Goal: Communication & Community: Answer question/provide support

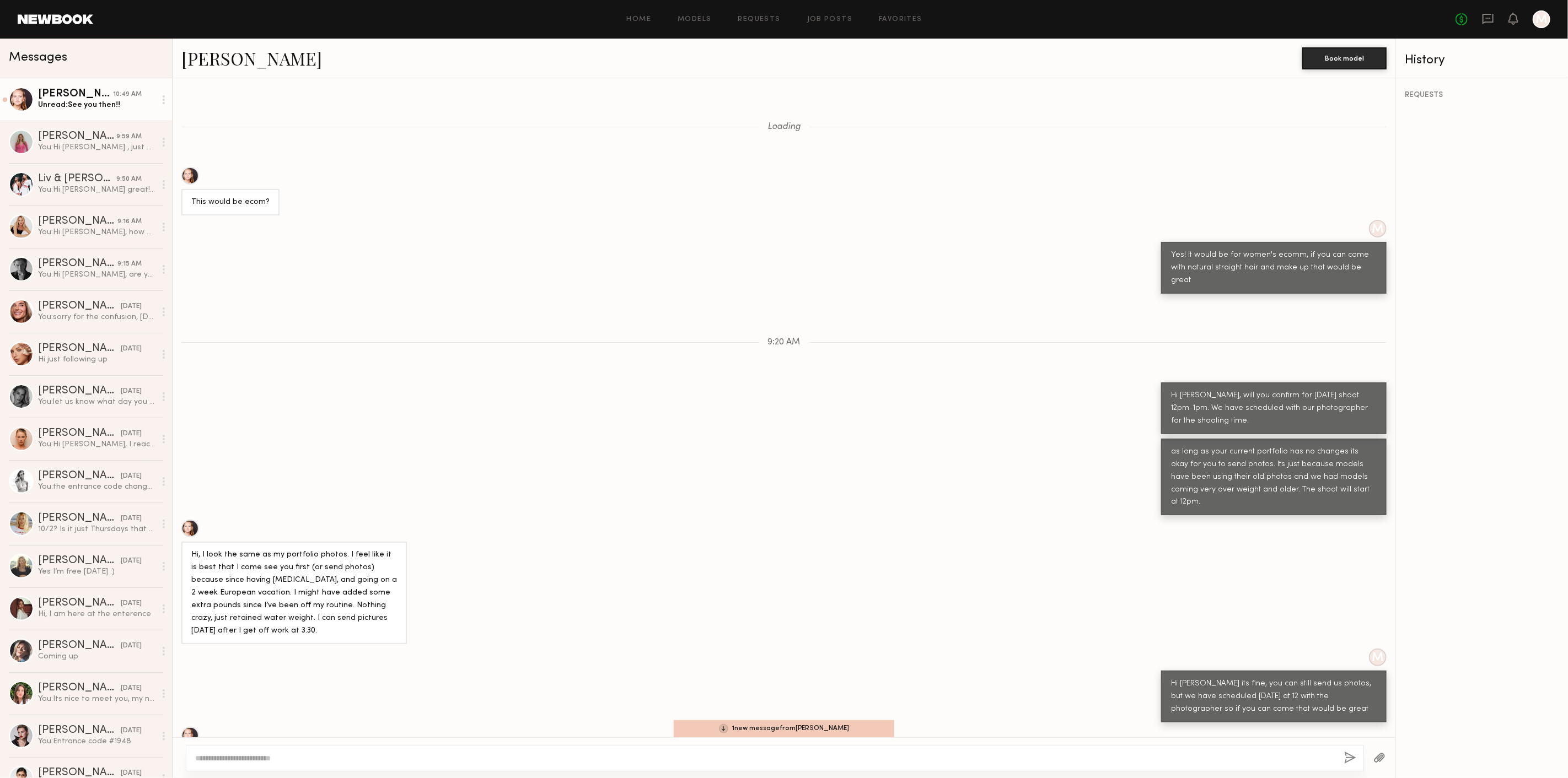
scroll to position [154, 0]
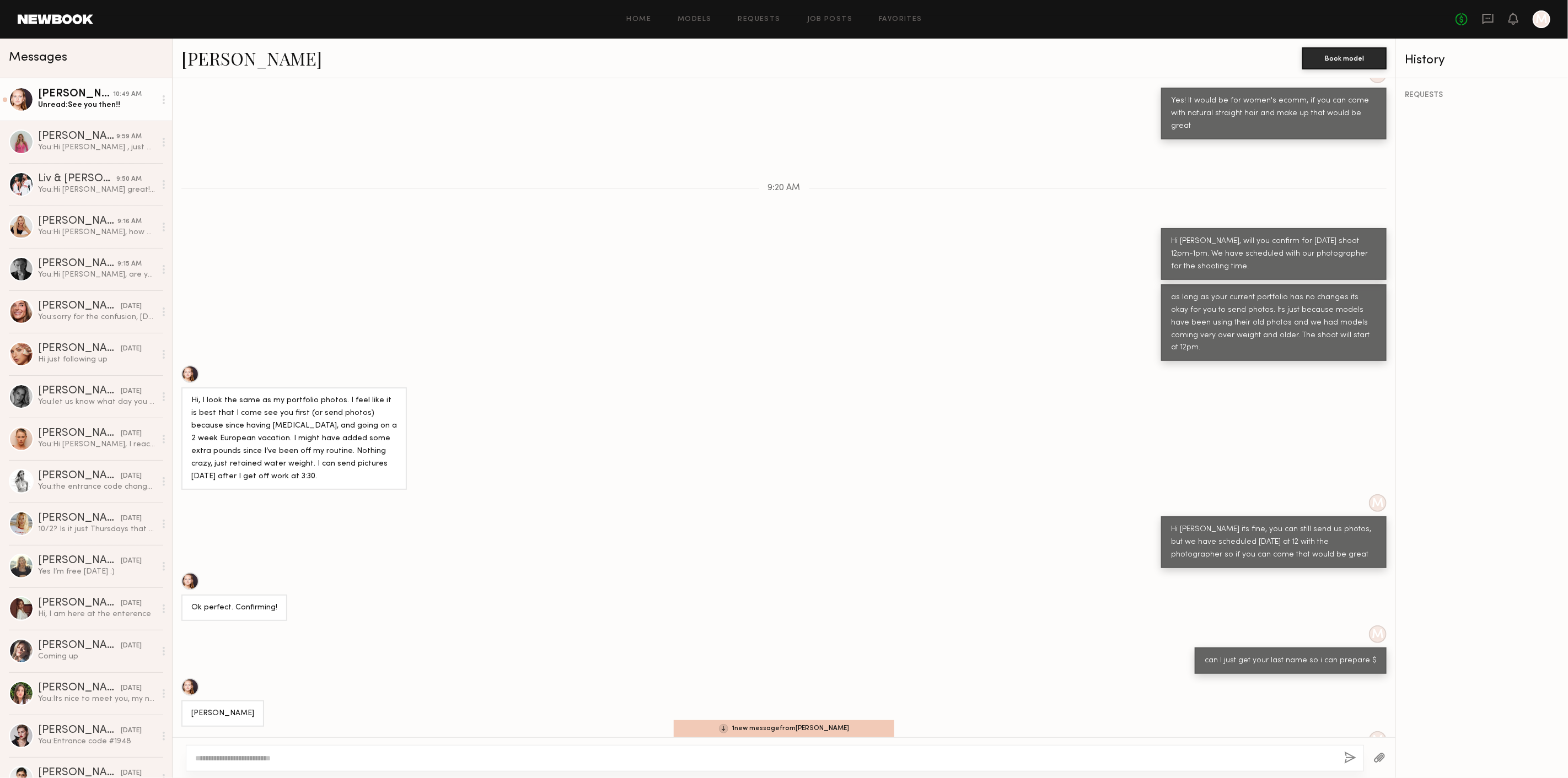
drag, startPoint x: 75, startPoint y: 95, endPoint x: 95, endPoint y: 115, distance: 28.3
click at [74, 95] on div "[PERSON_NAME]" at bounding box center [75, 94] width 75 height 11
click at [611, 583] on div "Ok perfect. Confirming!" at bounding box center [784, 597] width 1223 height 48
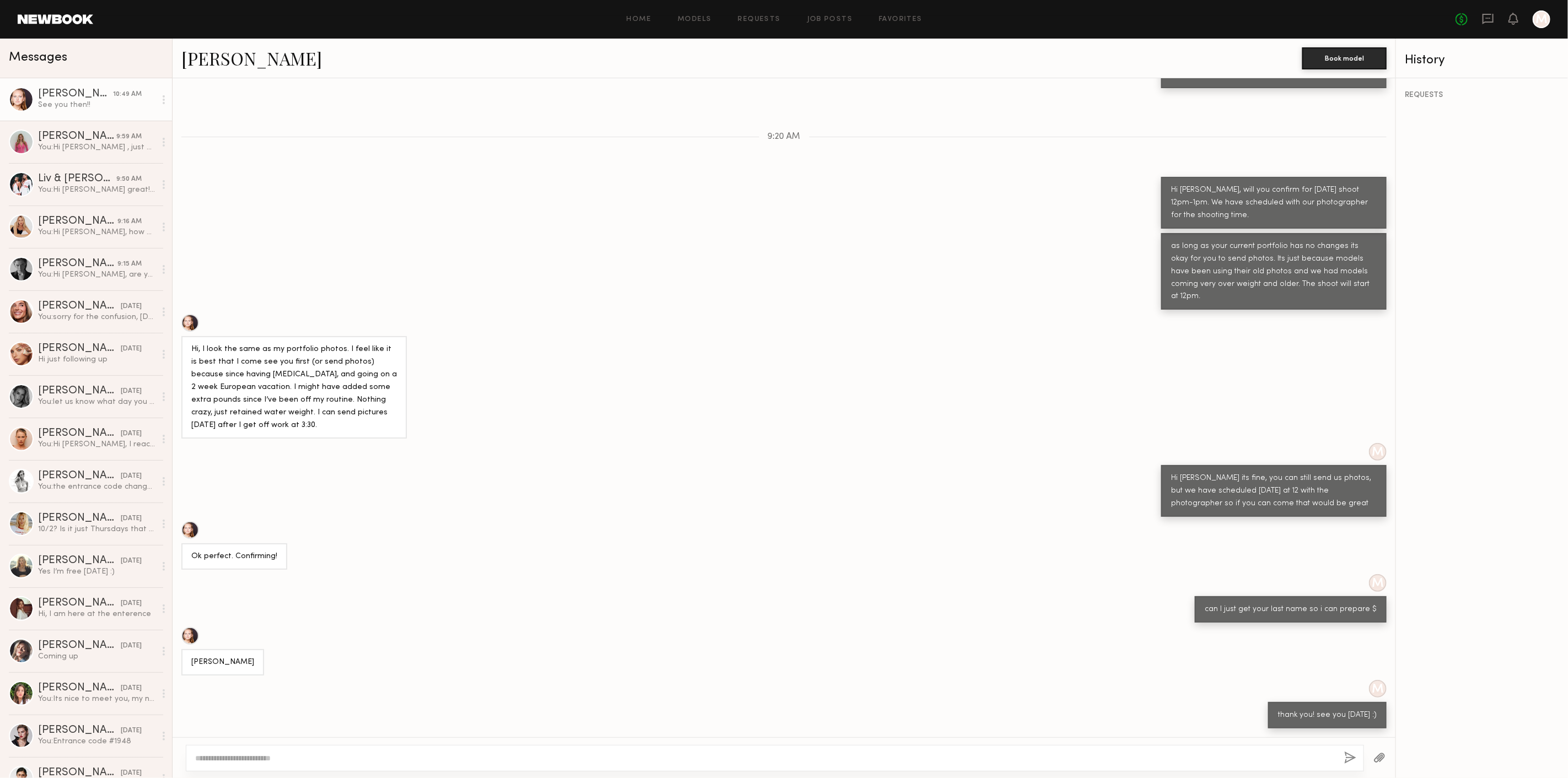
scroll to position [292, 0]
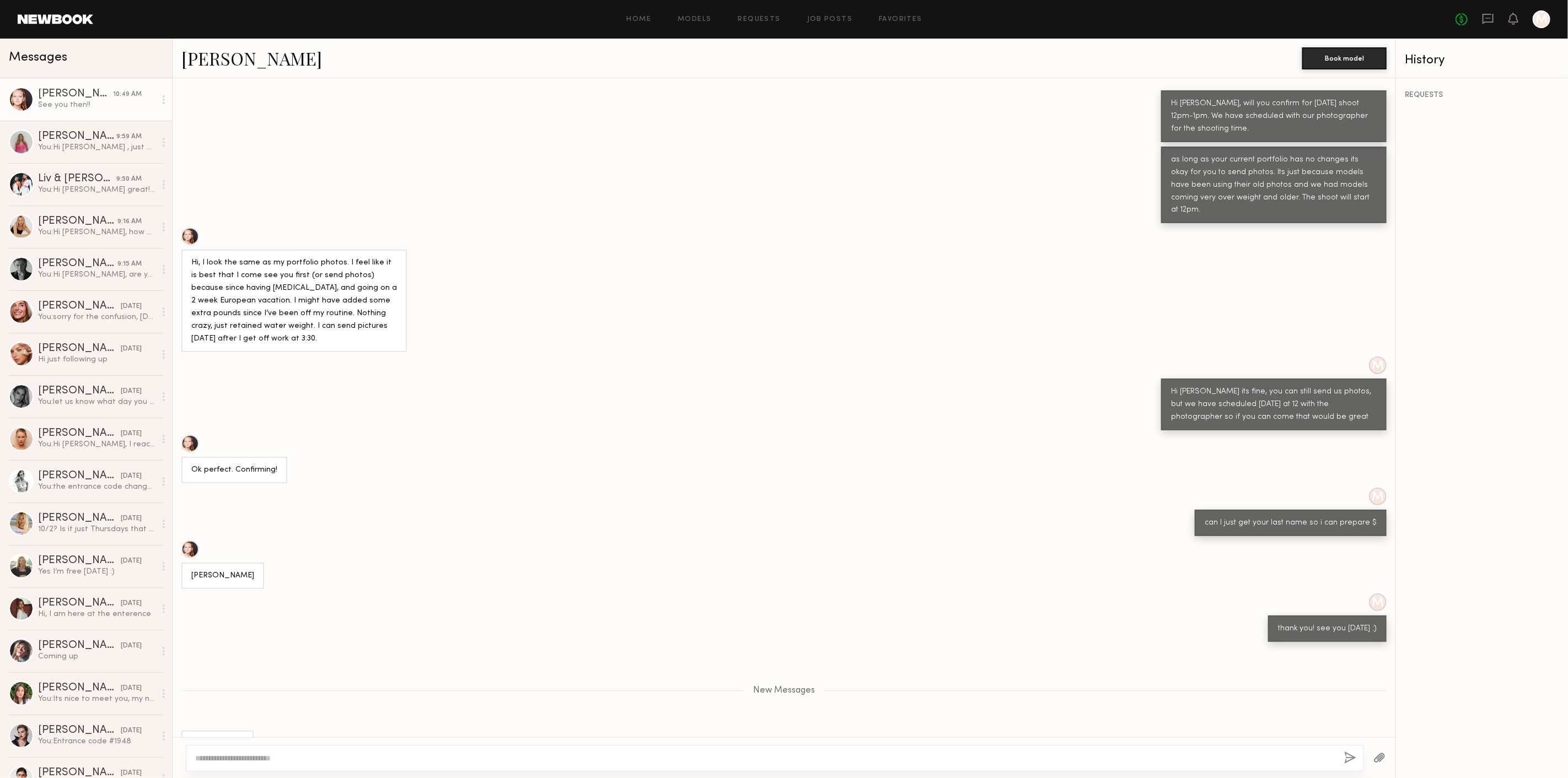
click at [611, 594] on div "M thank you! see you tomorrow :)" at bounding box center [784, 618] width 1223 height 48
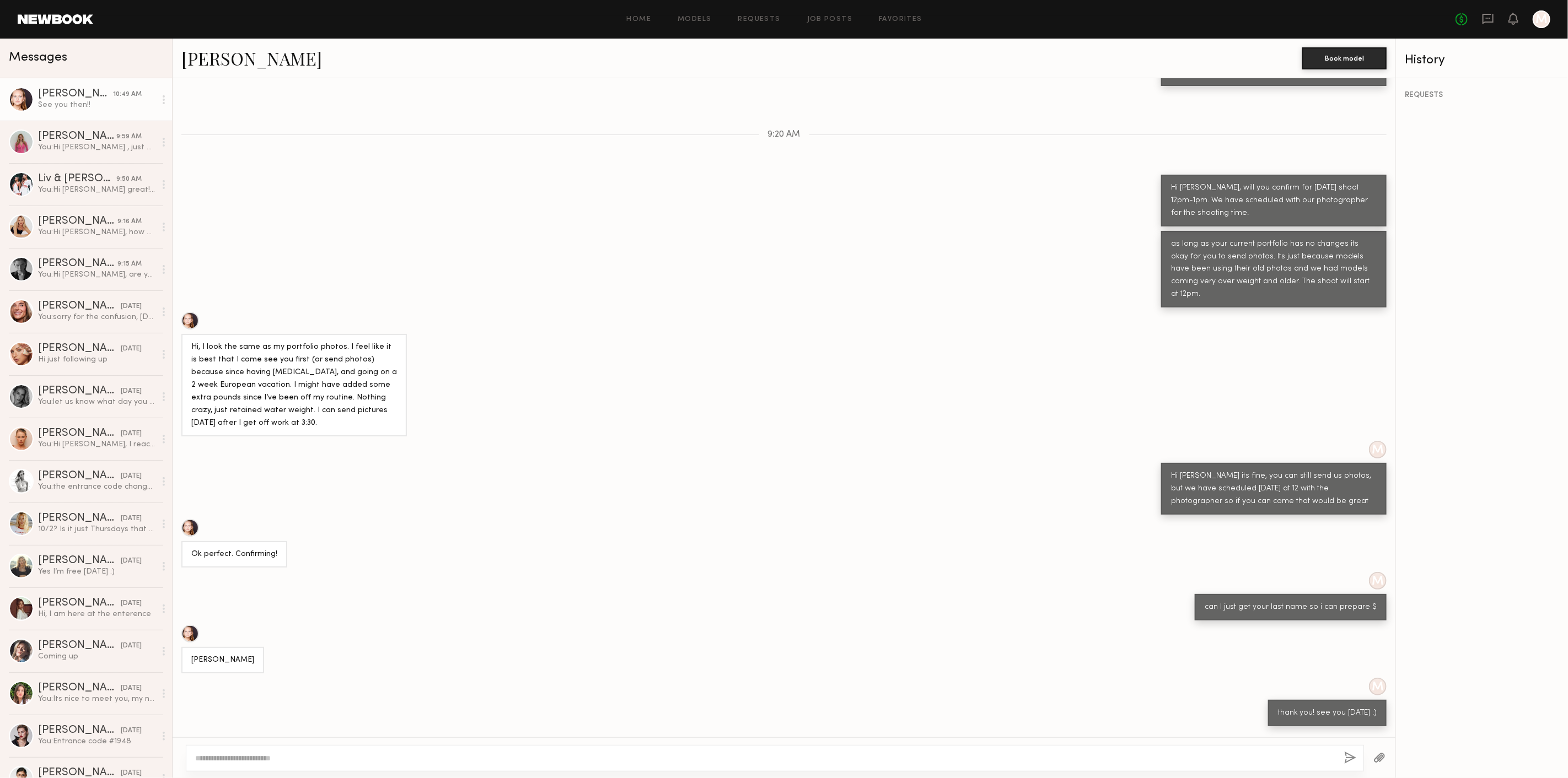
scroll to position [1087, 0]
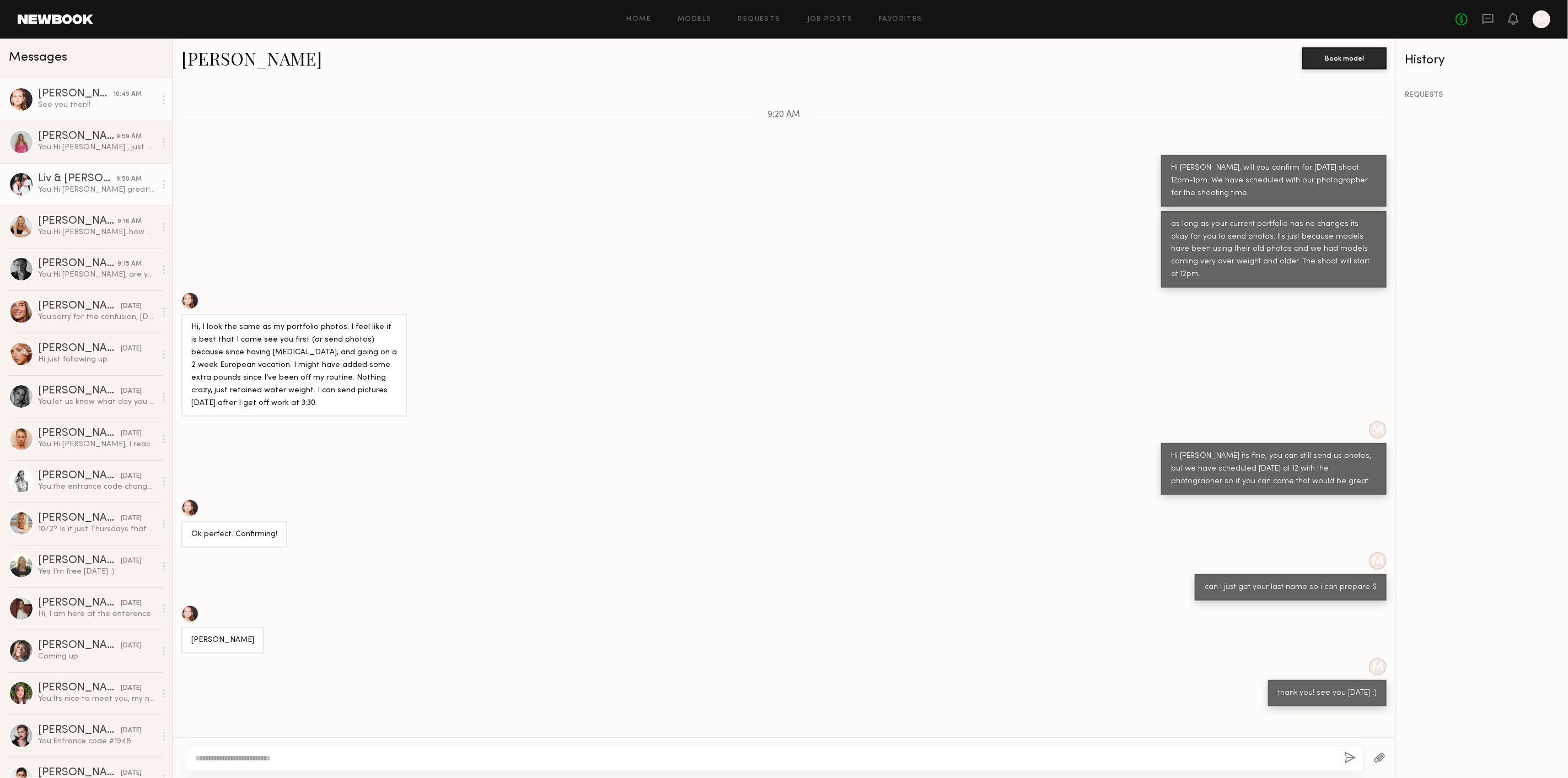
drag, startPoint x: 97, startPoint y: 179, endPoint x: 97, endPoint y: 186, distance: 7.0
click at [97, 179] on div "Liv & [PERSON_NAME]" at bounding box center [77, 179] width 78 height 11
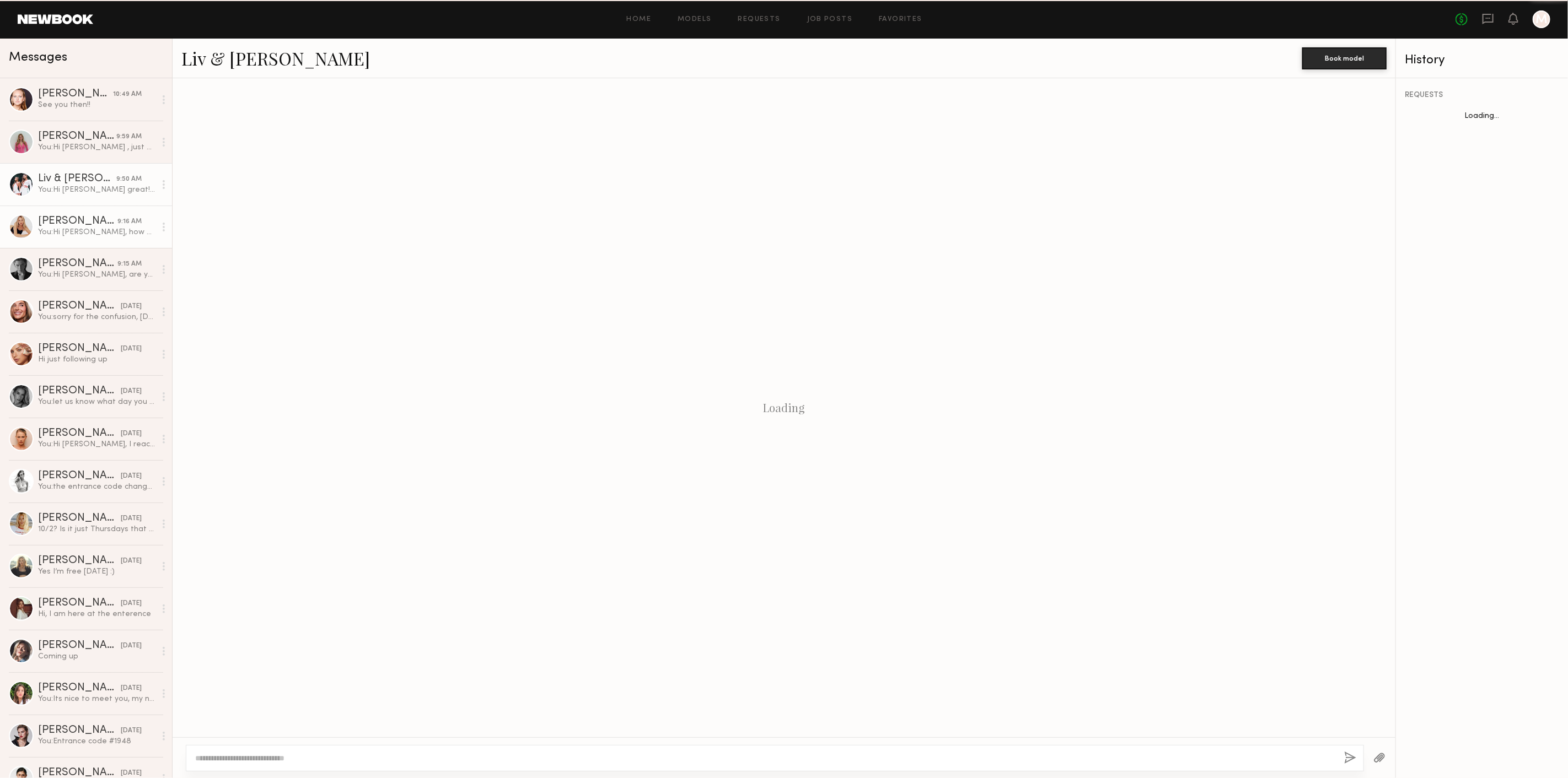
scroll to position [567, 0]
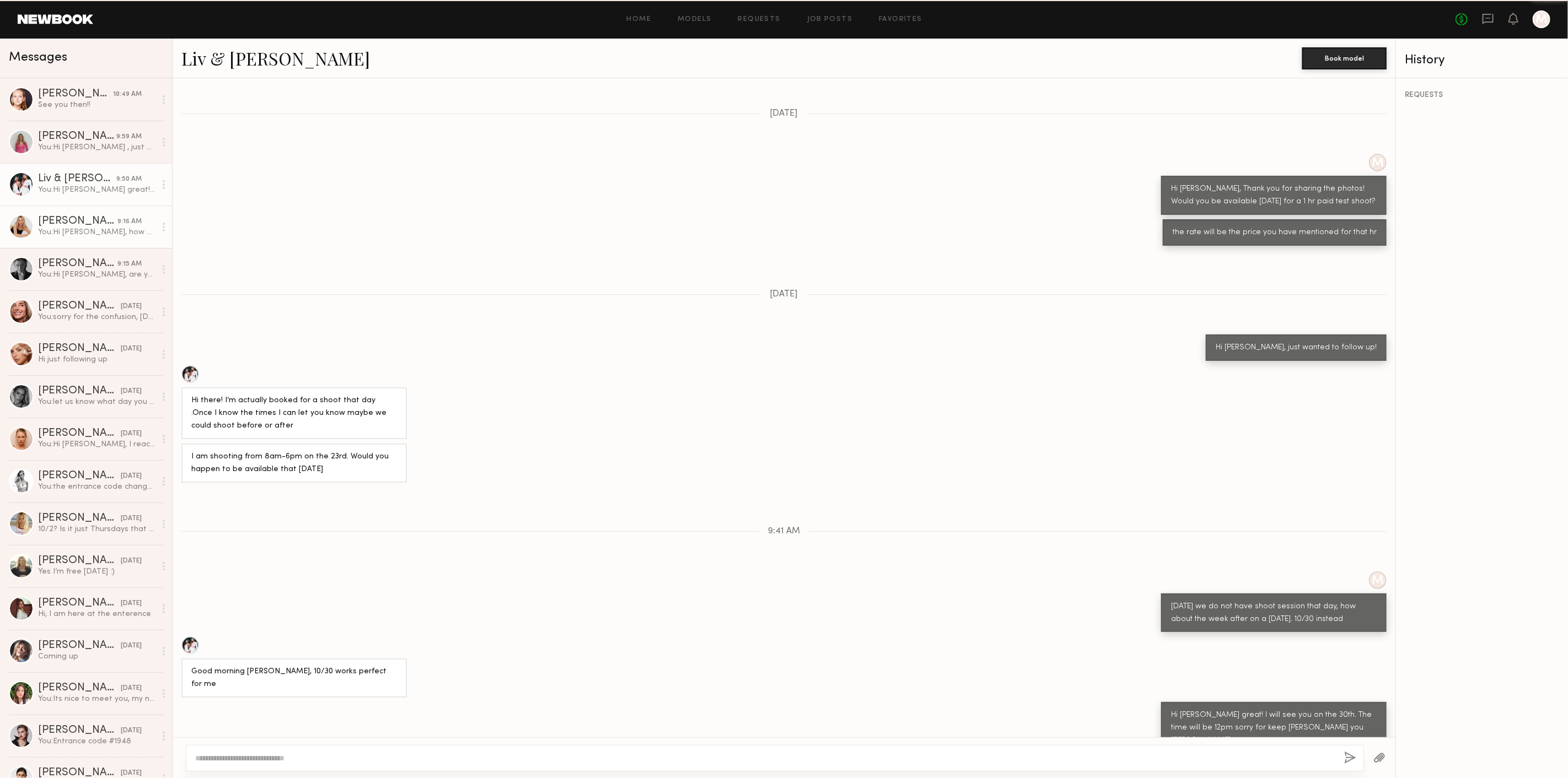
click at [93, 227] on div "[PERSON_NAME]" at bounding box center [77, 222] width 79 height 11
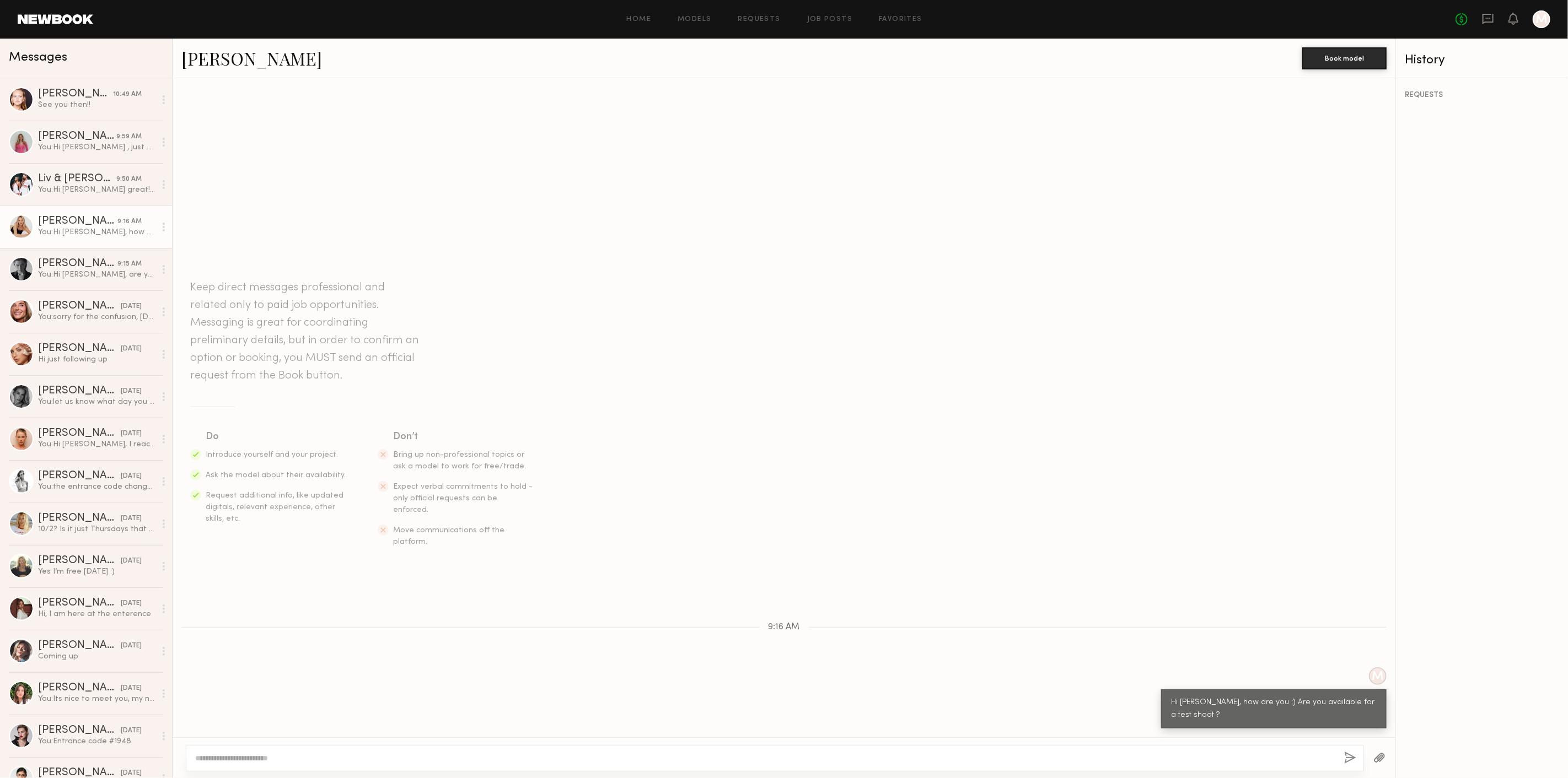
click at [797, 756] on textarea at bounding box center [765, 758] width 1140 height 11
drag, startPoint x: 364, startPoint y: 755, endPoint x: 56, endPoint y: 731, distance: 308.9
click at [56, 731] on div "Messages Savanna G. 10:49 AM See you then!! Margaret F. 9:59 AM You: Hi Margare…" at bounding box center [784, 408] width 1568 height 740
click at [411, 757] on textarea "**********" at bounding box center [765, 758] width 1141 height 11
type textarea "**********"
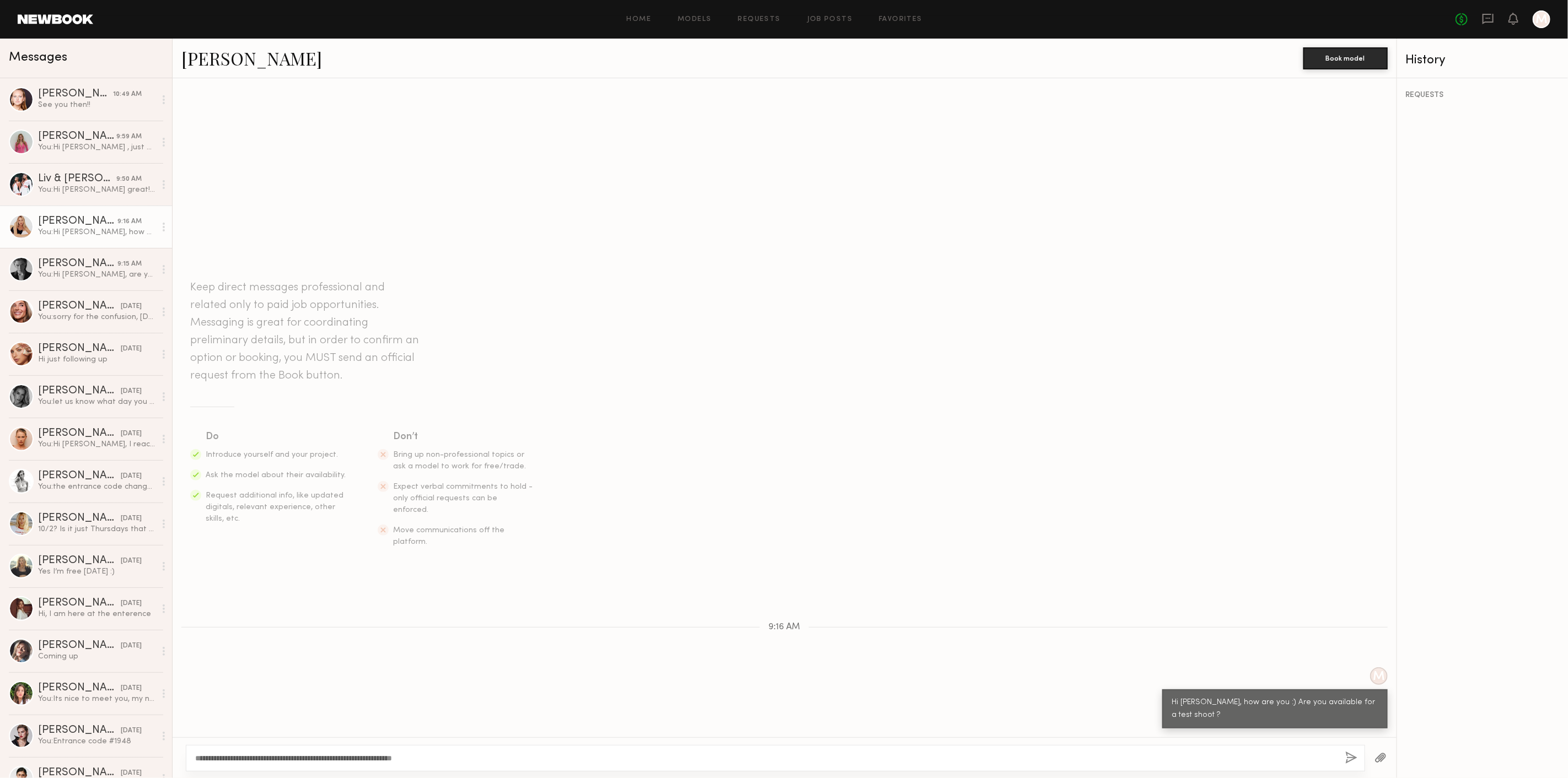
click at [1346, 756] on button "button" at bounding box center [1351, 758] width 12 height 14
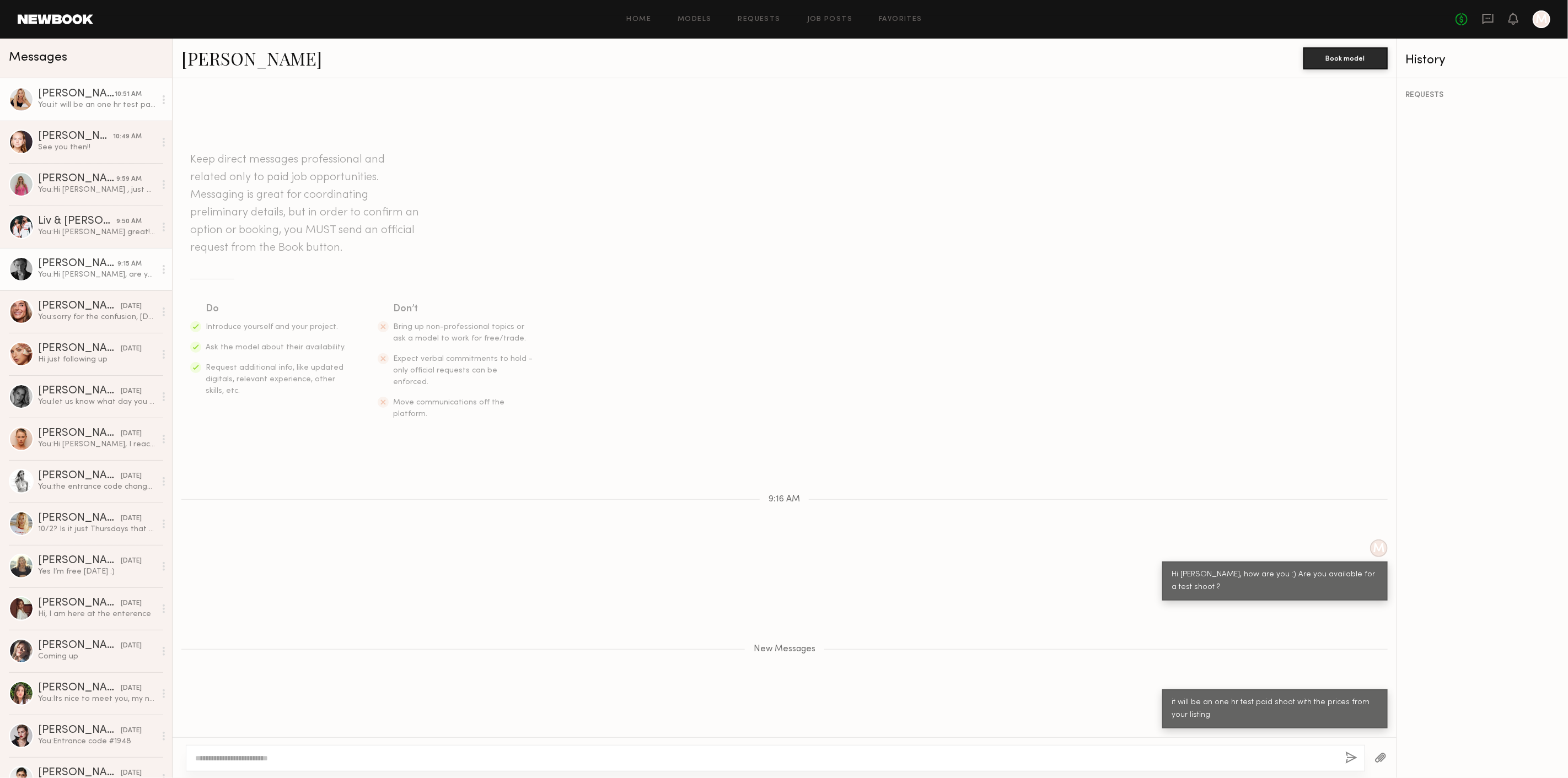
click at [68, 271] on div "You: Hi Lera, are you available for a test shoot?" at bounding box center [97, 274] width 118 height 11
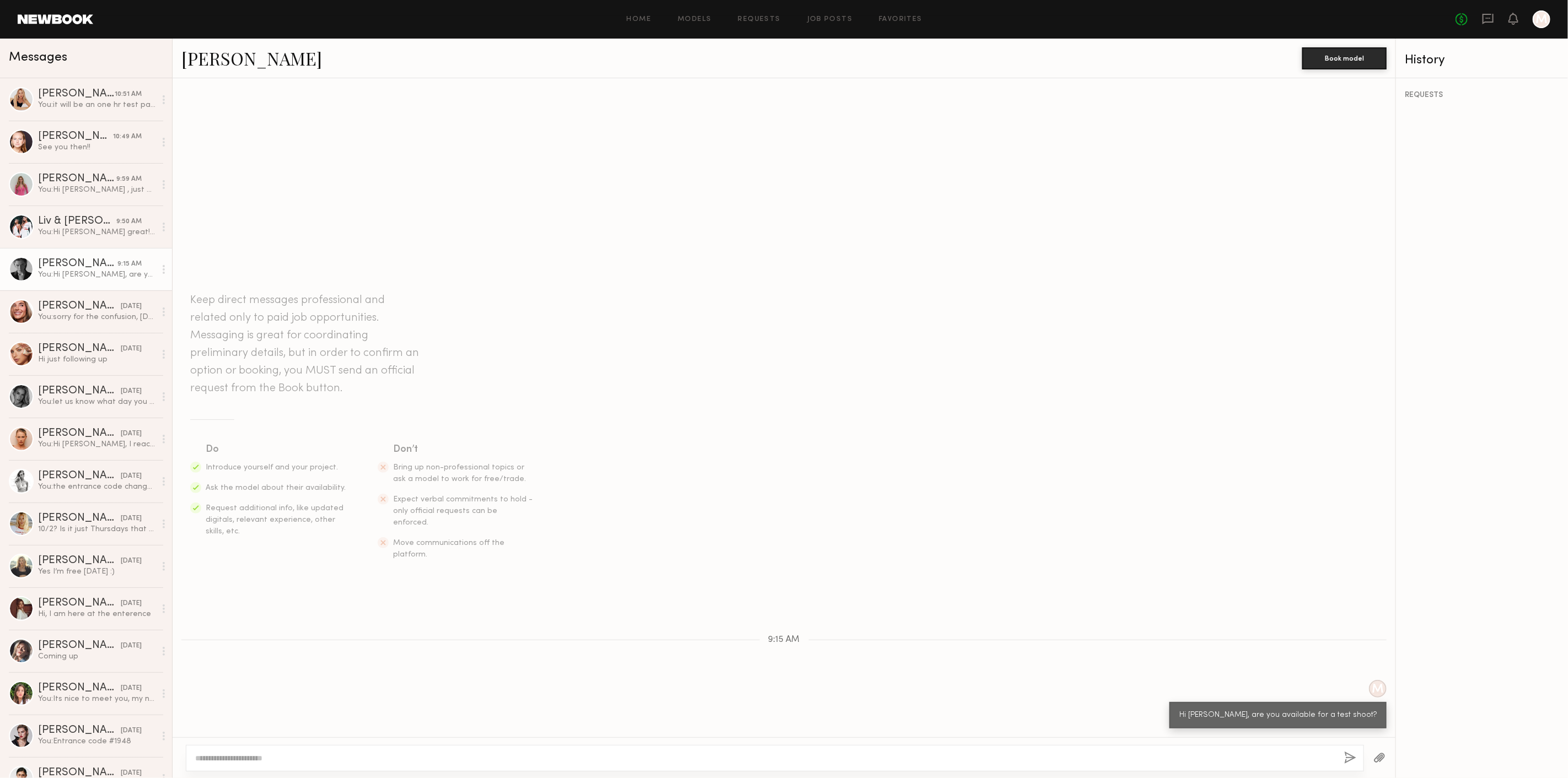
click at [277, 751] on div at bounding box center [775, 758] width 1178 height 27
click at [253, 761] on textarea at bounding box center [765, 758] width 1140 height 11
paste textarea "**********"
type textarea "**********"
click at [1350, 756] on button "button" at bounding box center [1351, 758] width 12 height 14
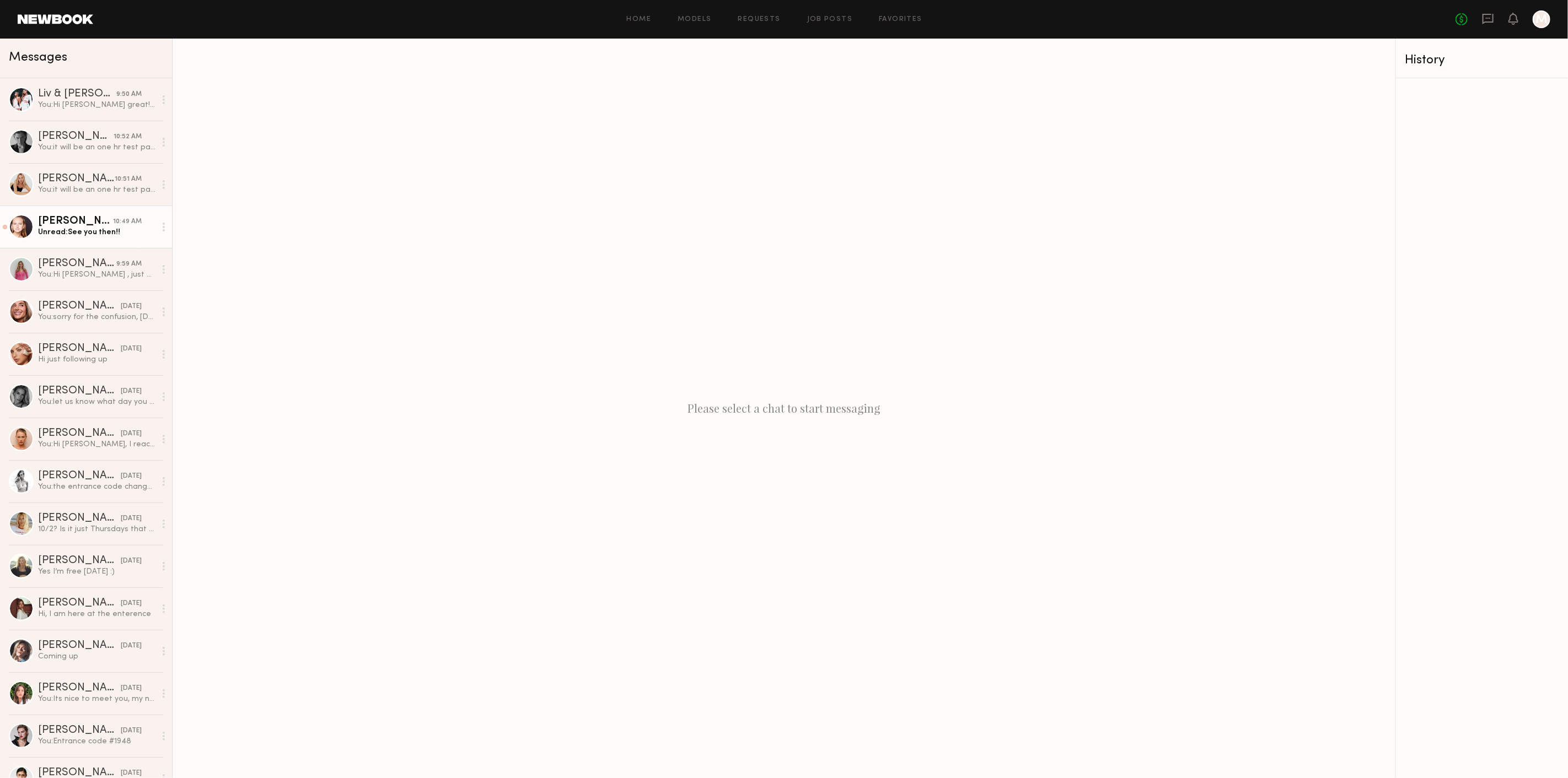
click at [97, 239] on link "[PERSON_NAME] 10:49 AM Unread: See you then!!" at bounding box center [86, 227] width 172 height 43
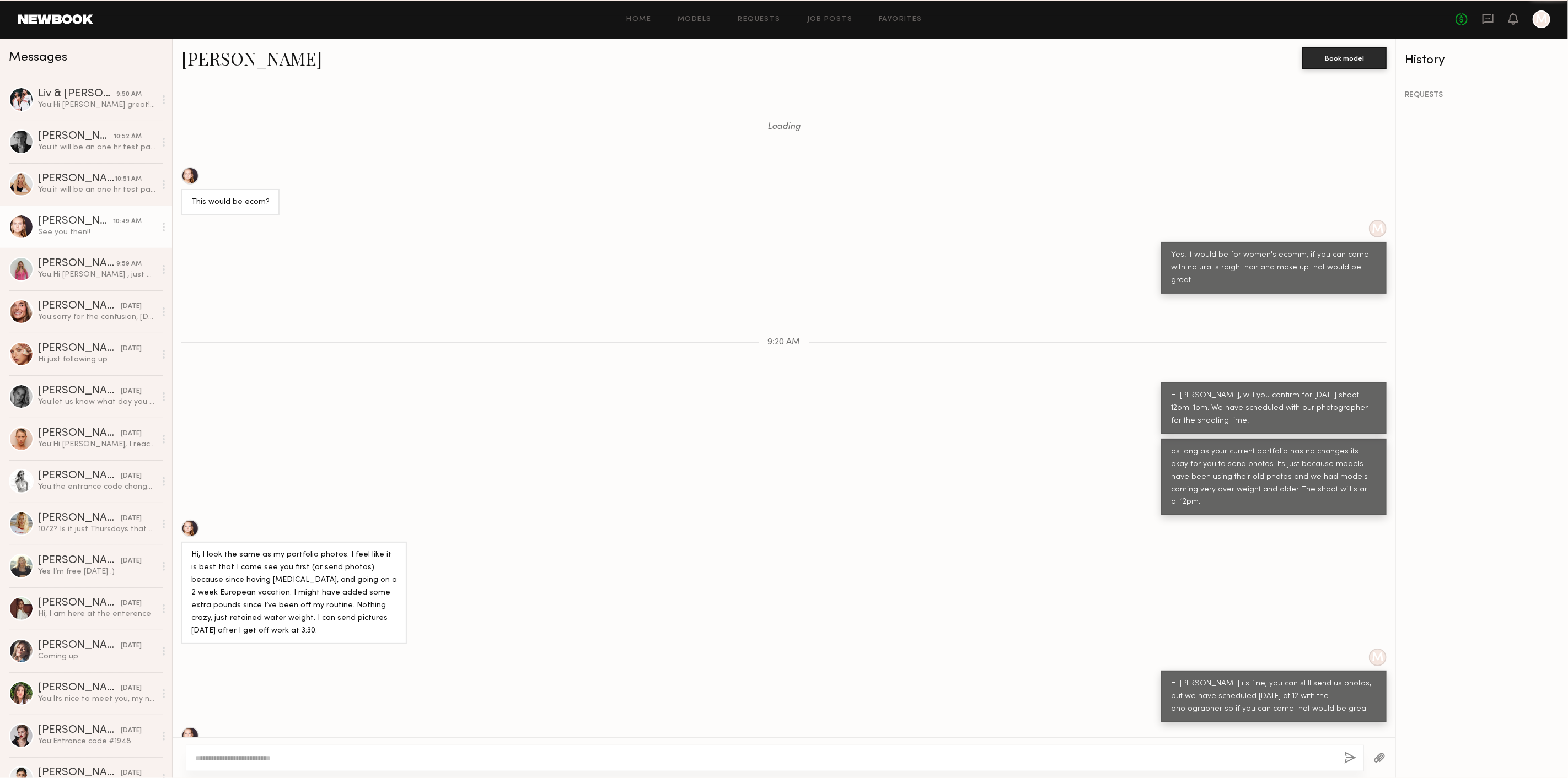
scroll to position [207, 0]
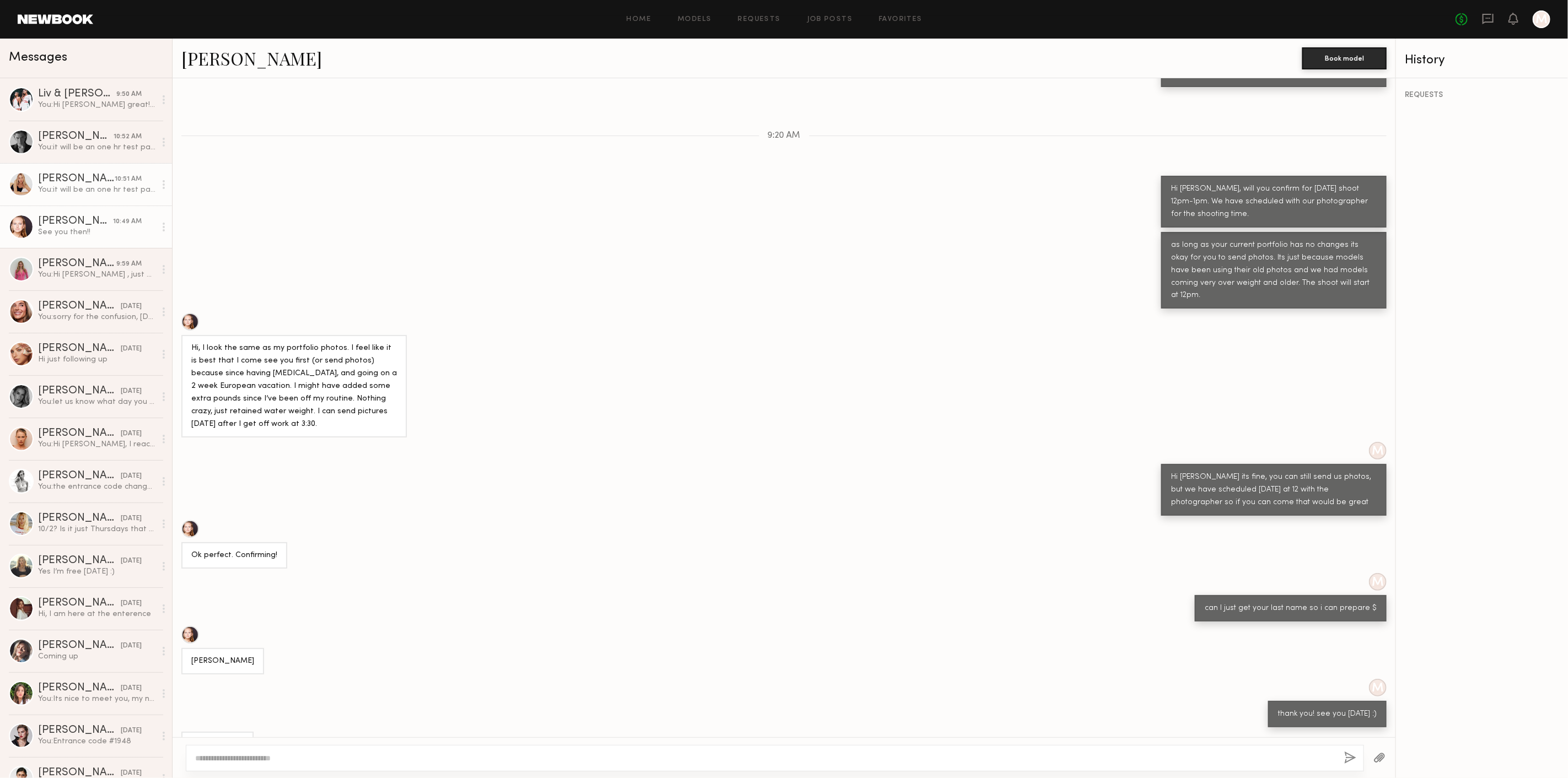
click at [75, 182] on div "[PERSON_NAME]" at bounding box center [76, 179] width 77 height 11
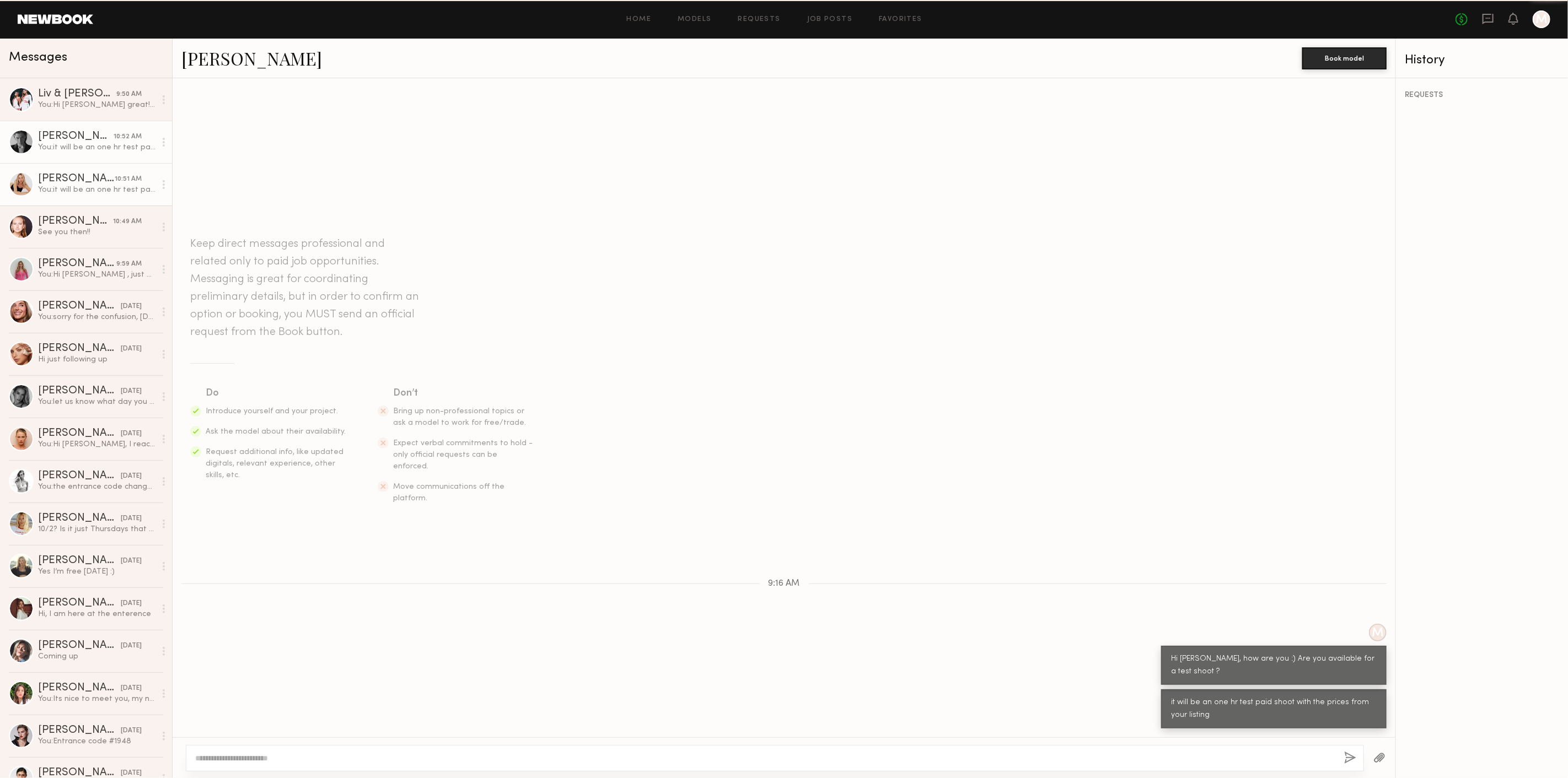
click at [68, 142] on div "[PERSON_NAME]" at bounding box center [76, 137] width 76 height 11
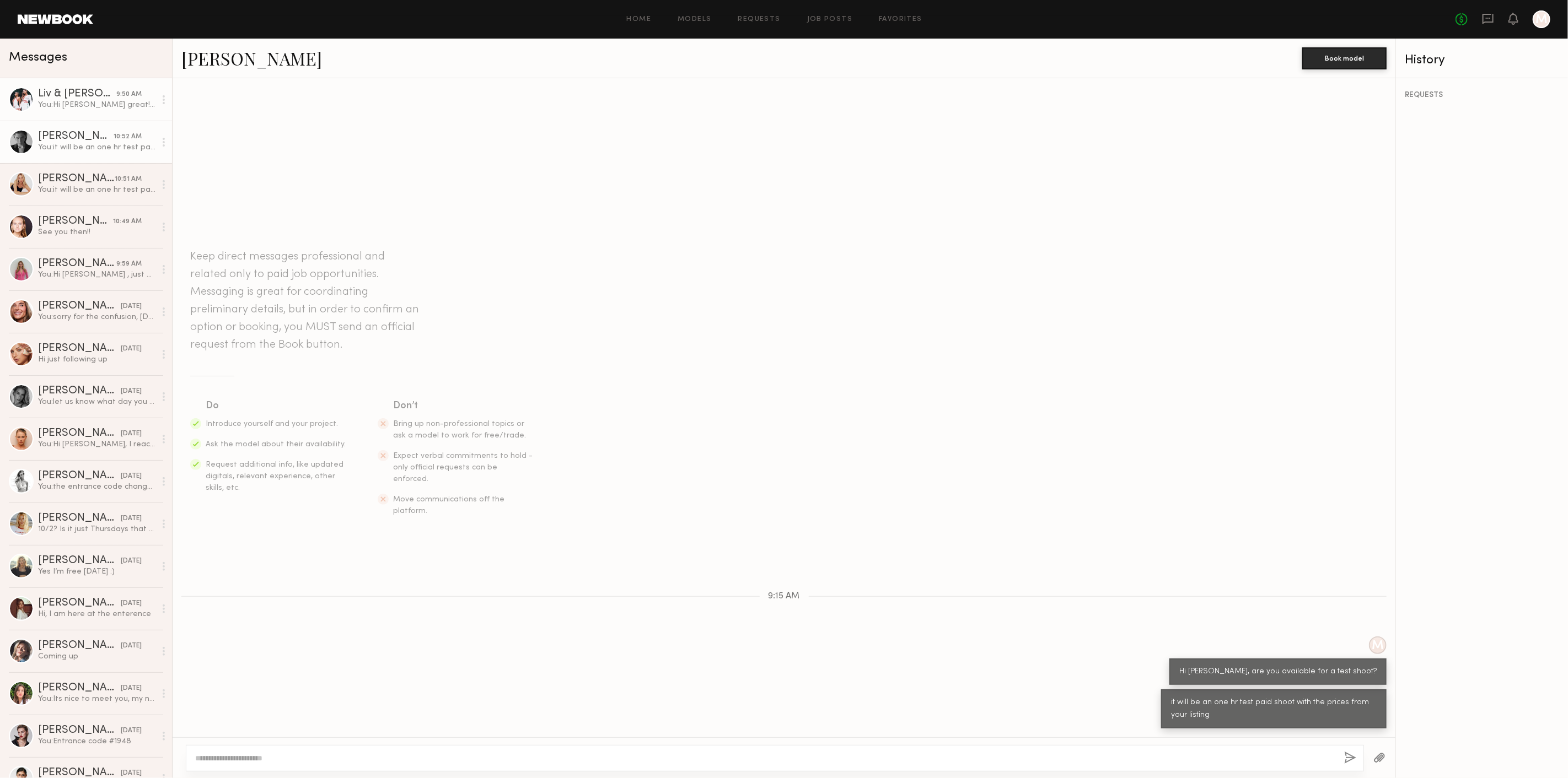
click at [76, 104] on div "You: Hi Olivia great! I will see you on the 30th. The time will be 12pm sorry f…" at bounding box center [97, 105] width 118 height 11
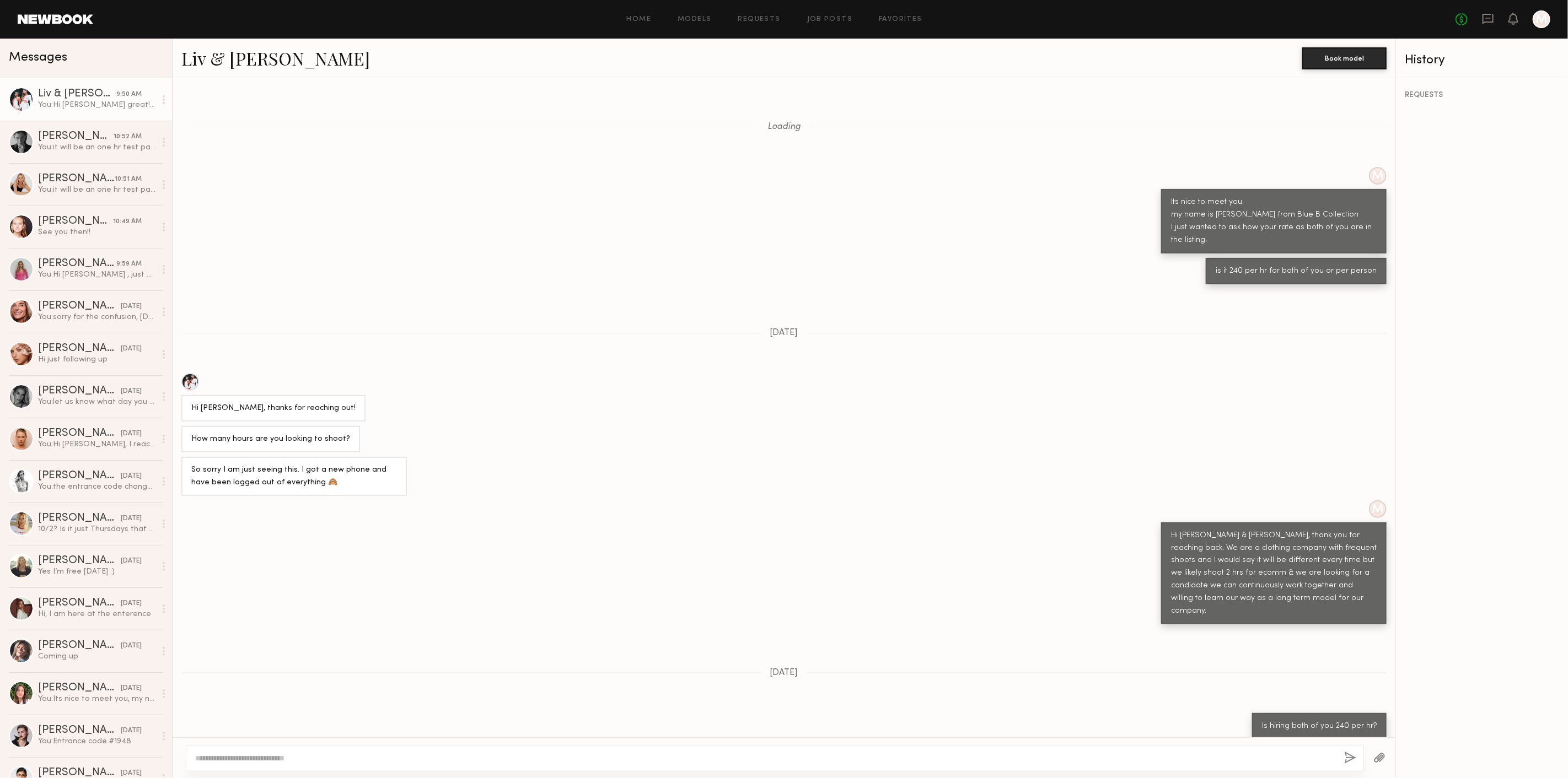
scroll to position [1635, 0]
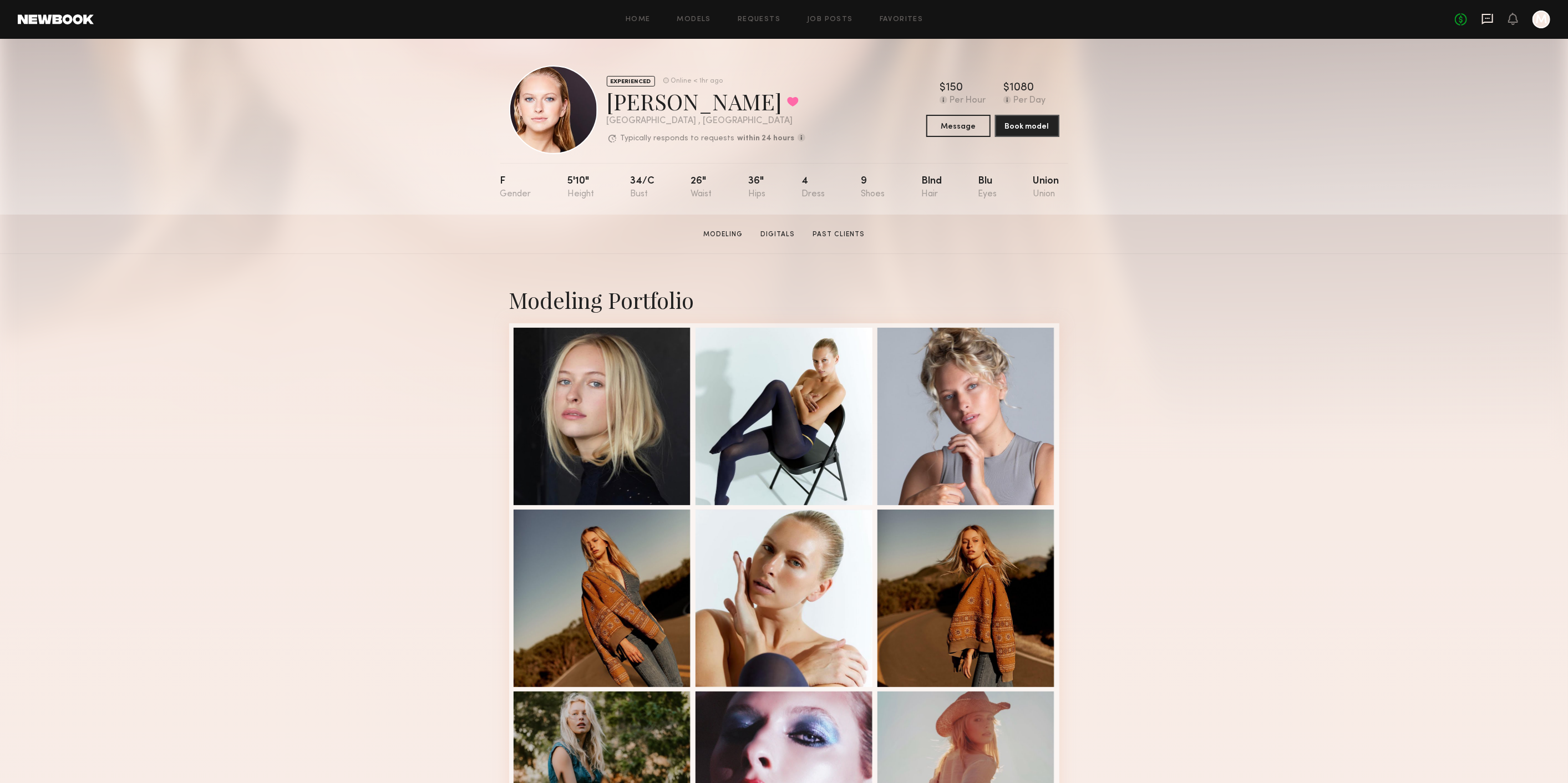
click at [1485, 21] on icon at bounding box center [1488, 19] width 12 height 12
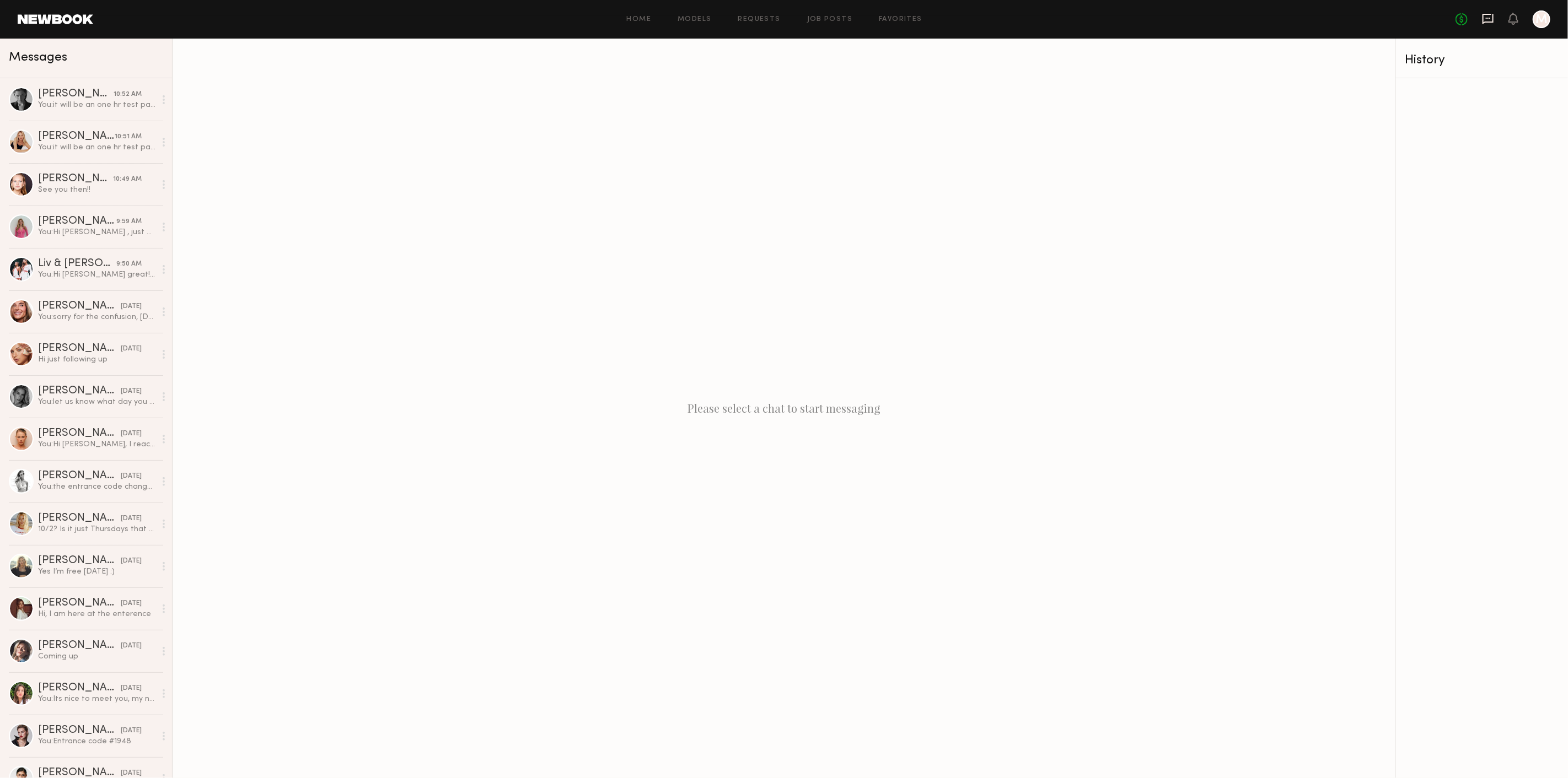
click at [1493, 22] on icon at bounding box center [1488, 19] width 11 height 11
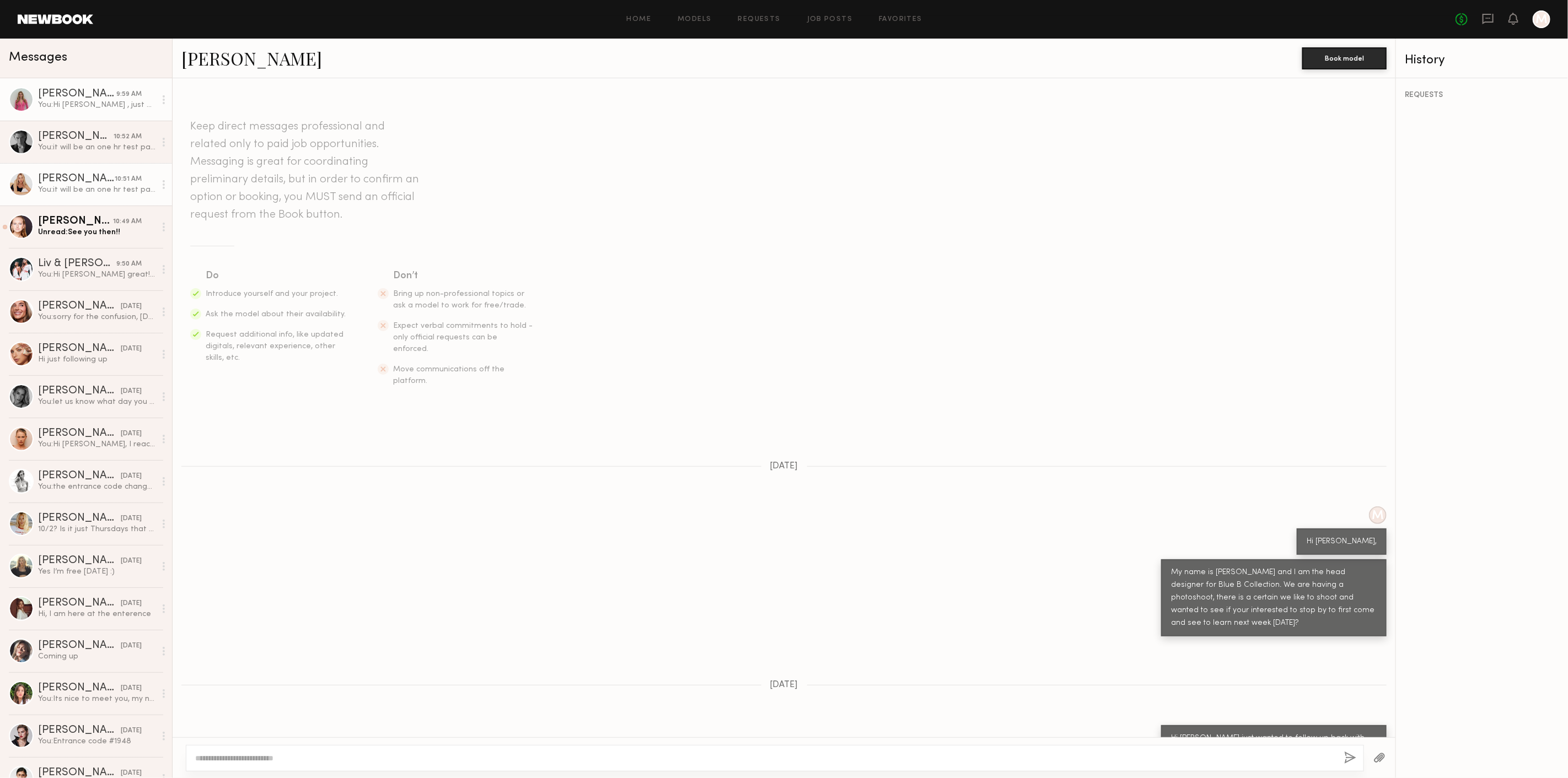
scroll to position [186, 0]
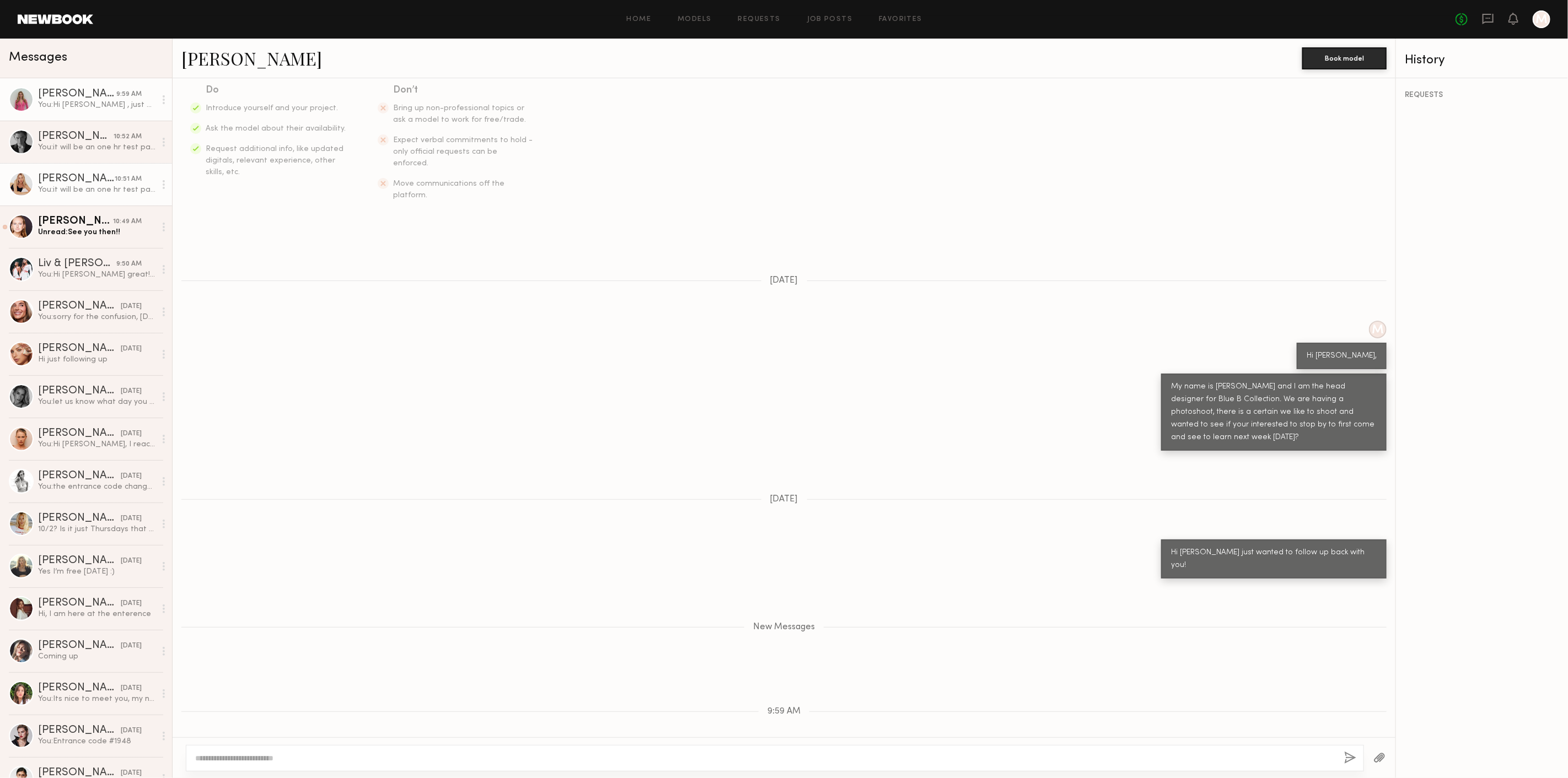
click at [82, 189] on div "You: it will be an one hr test paid shoot with the prices from your listing" at bounding box center [97, 189] width 118 height 11
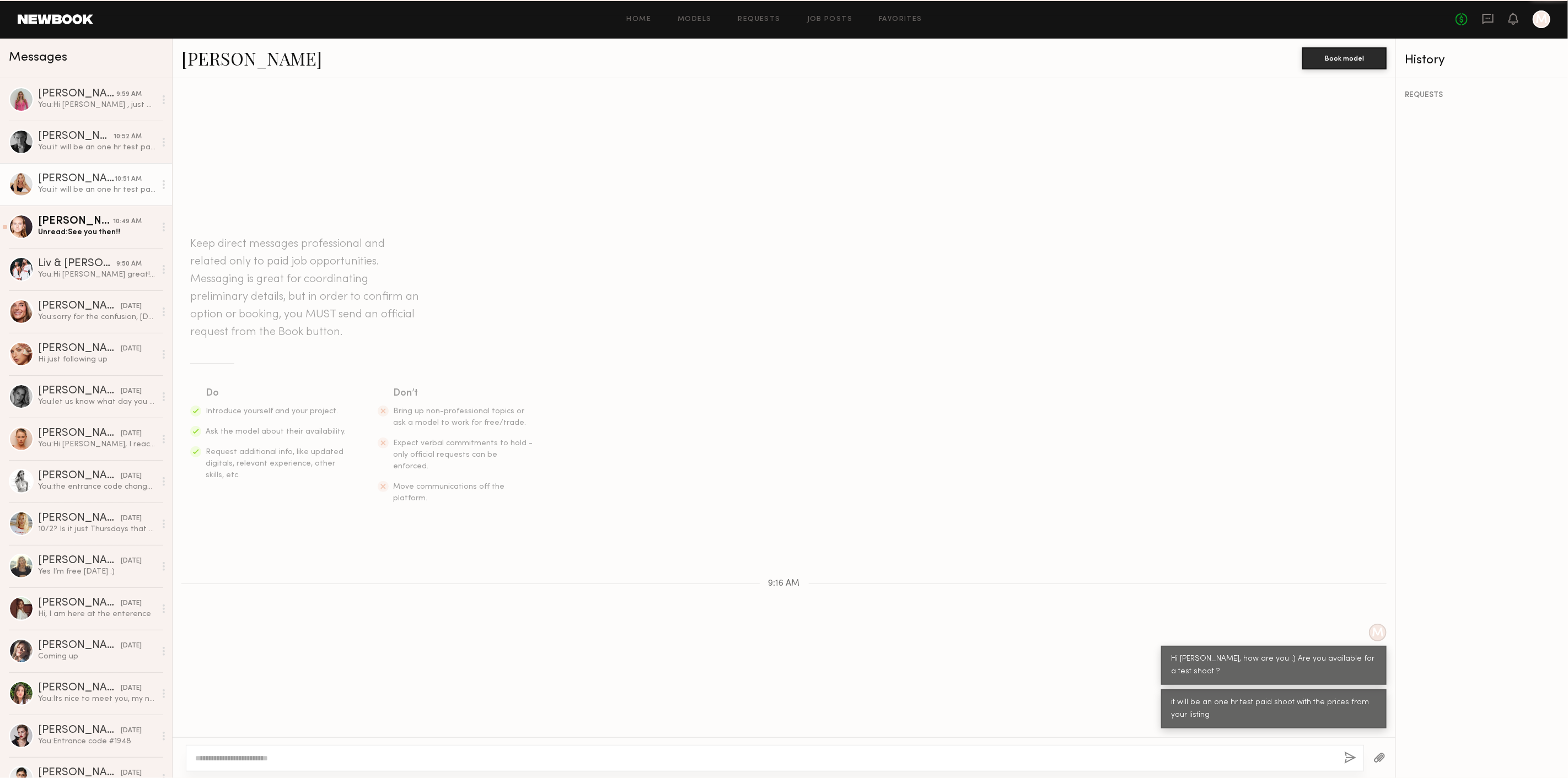
click at [230, 57] on link "[PERSON_NAME]" at bounding box center [251, 58] width 141 height 24
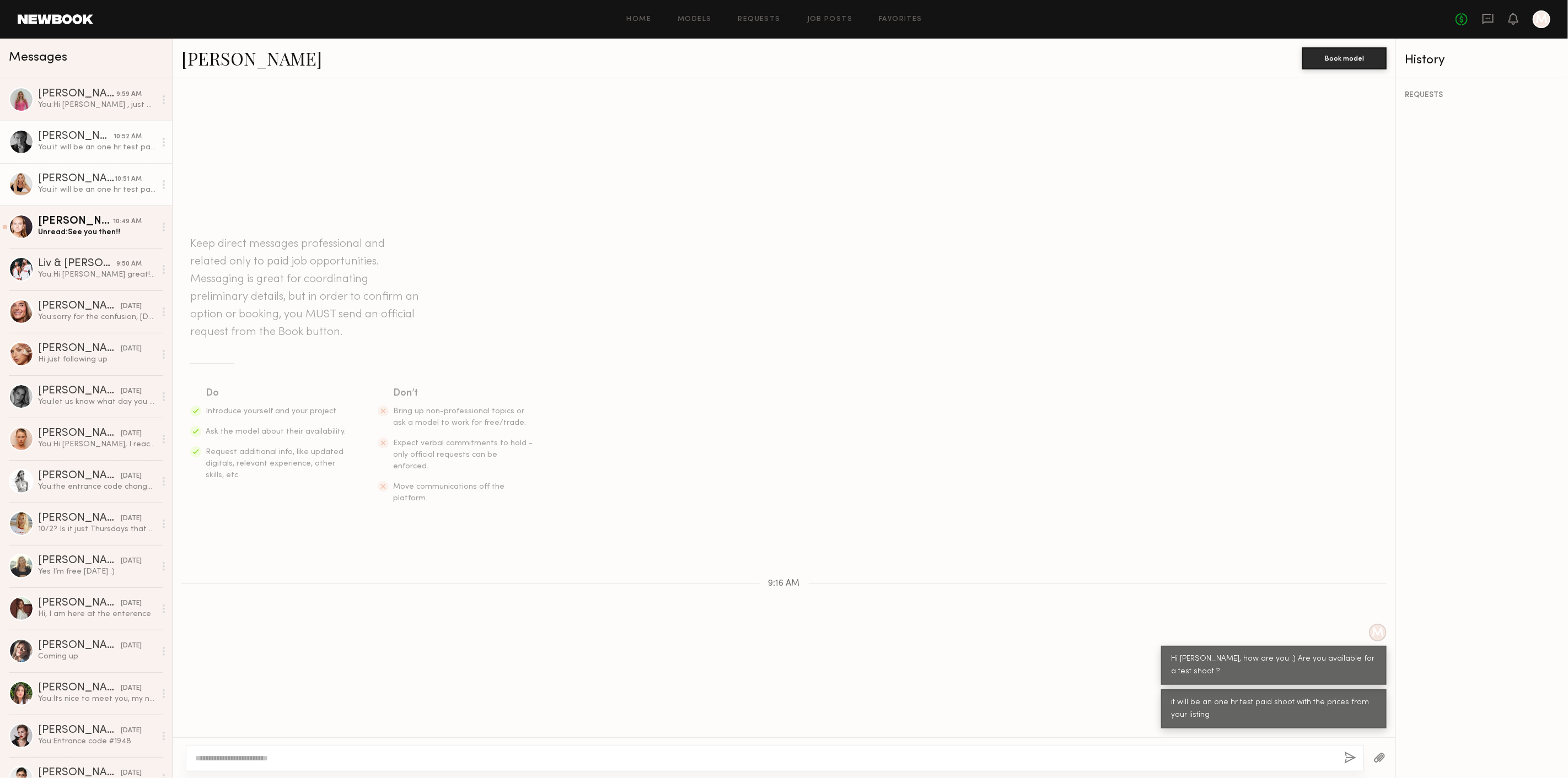
drag, startPoint x: 86, startPoint y: 139, endPoint x: 108, endPoint y: 133, distance: 22.8
click at [86, 139] on div "[PERSON_NAME]" at bounding box center [76, 137] width 76 height 11
click at [203, 61] on link "[PERSON_NAME]" at bounding box center [251, 58] width 141 height 24
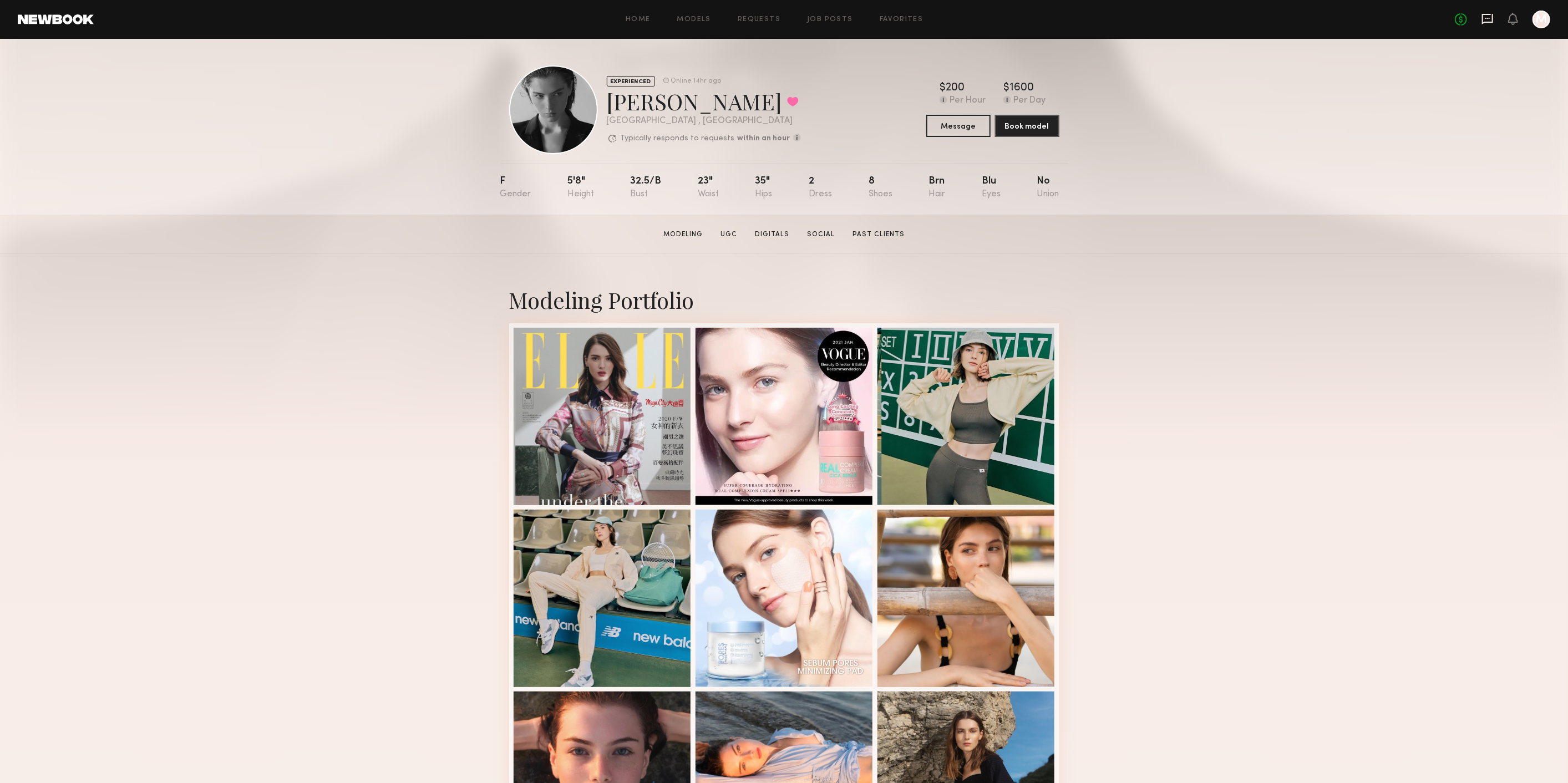
click at [1488, 21] on icon at bounding box center [1488, 19] width 11 height 11
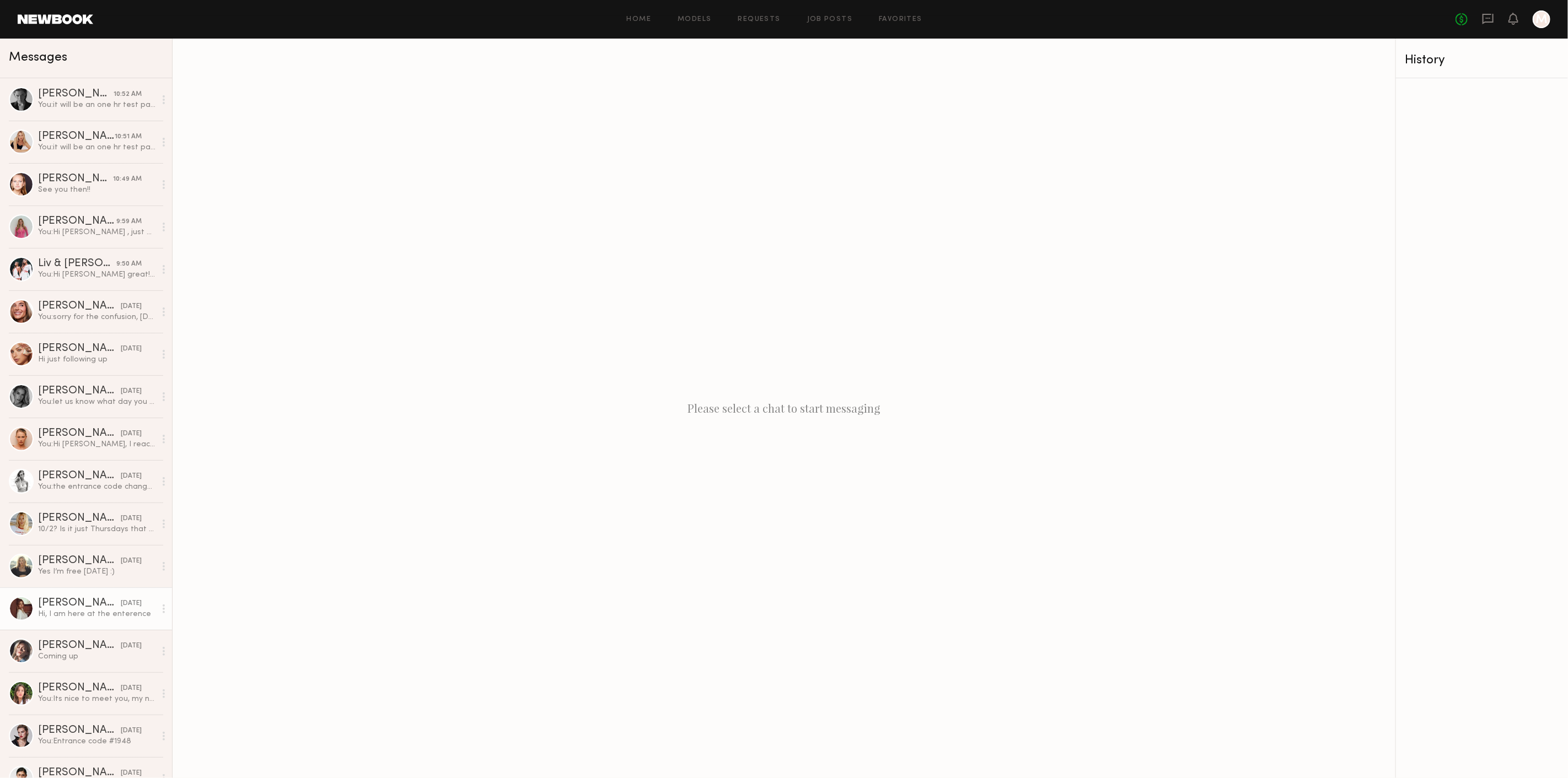
click at [77, 611] on div "Hi, I am here at the enterence" at bounding box center [97, 614] width 118 height 11
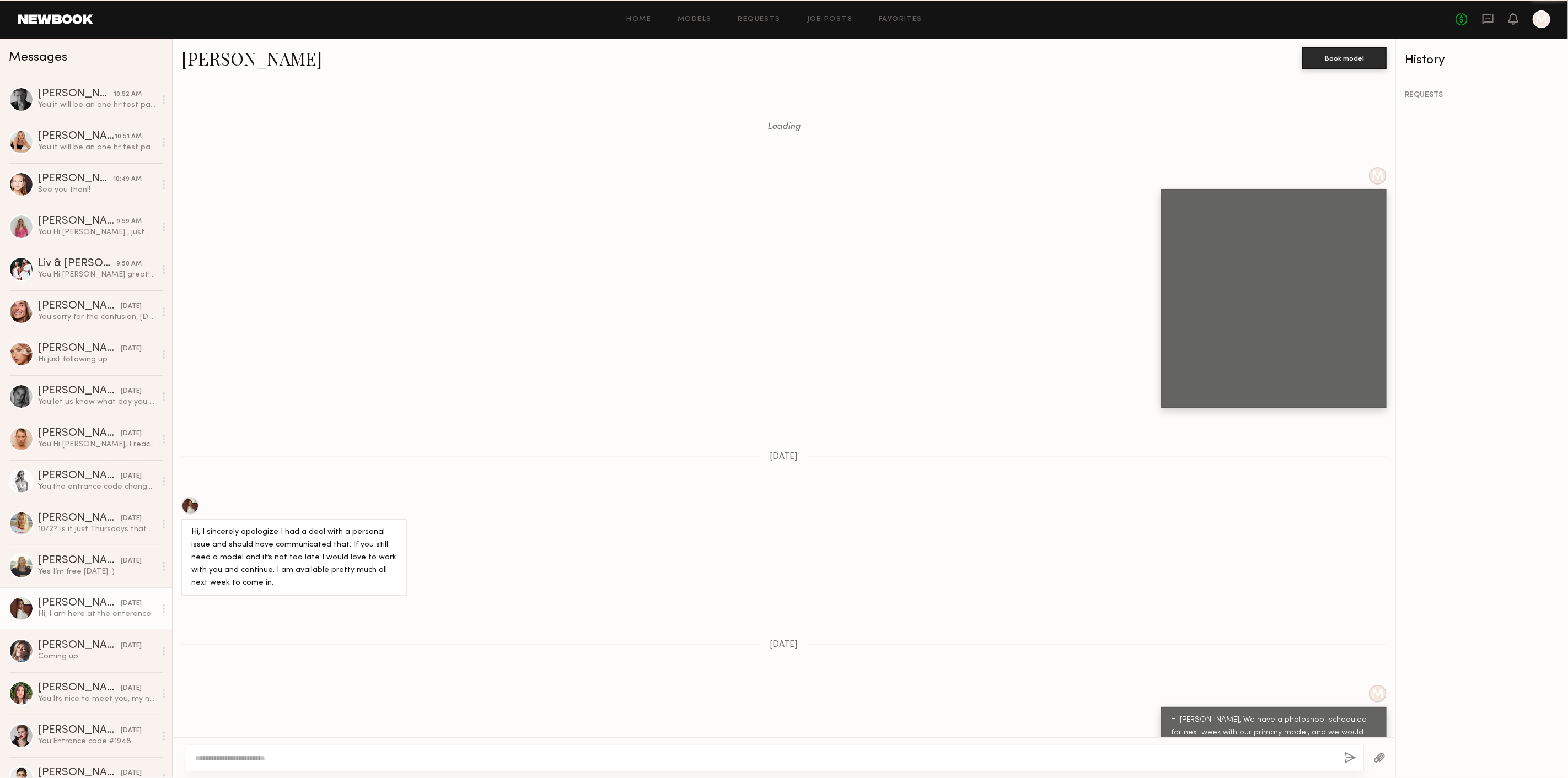
scroll to position [993, 0]
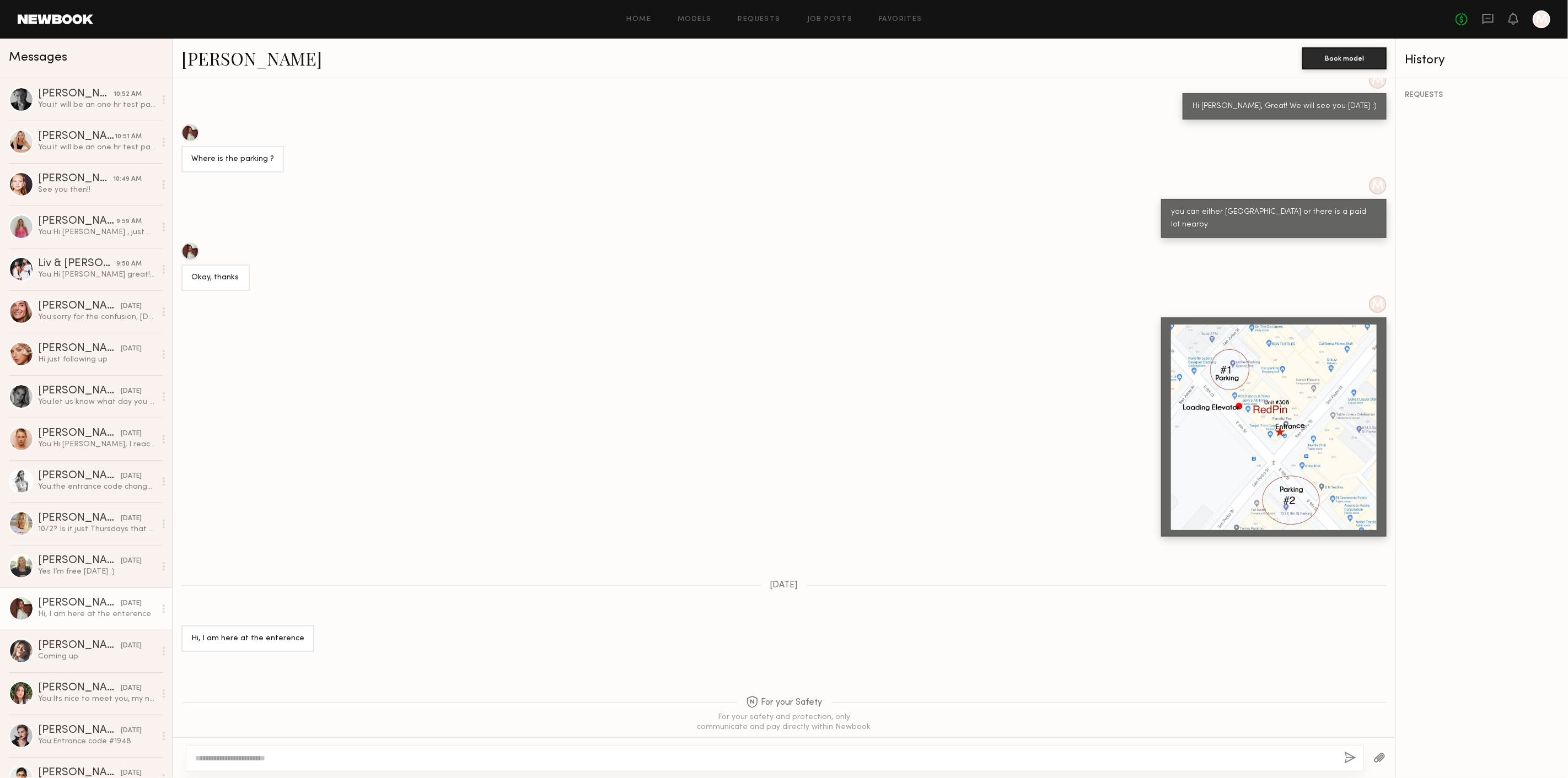
click at [224, 63] on link "Ellie G." at bounding box center [251, 58] width 141 height 24
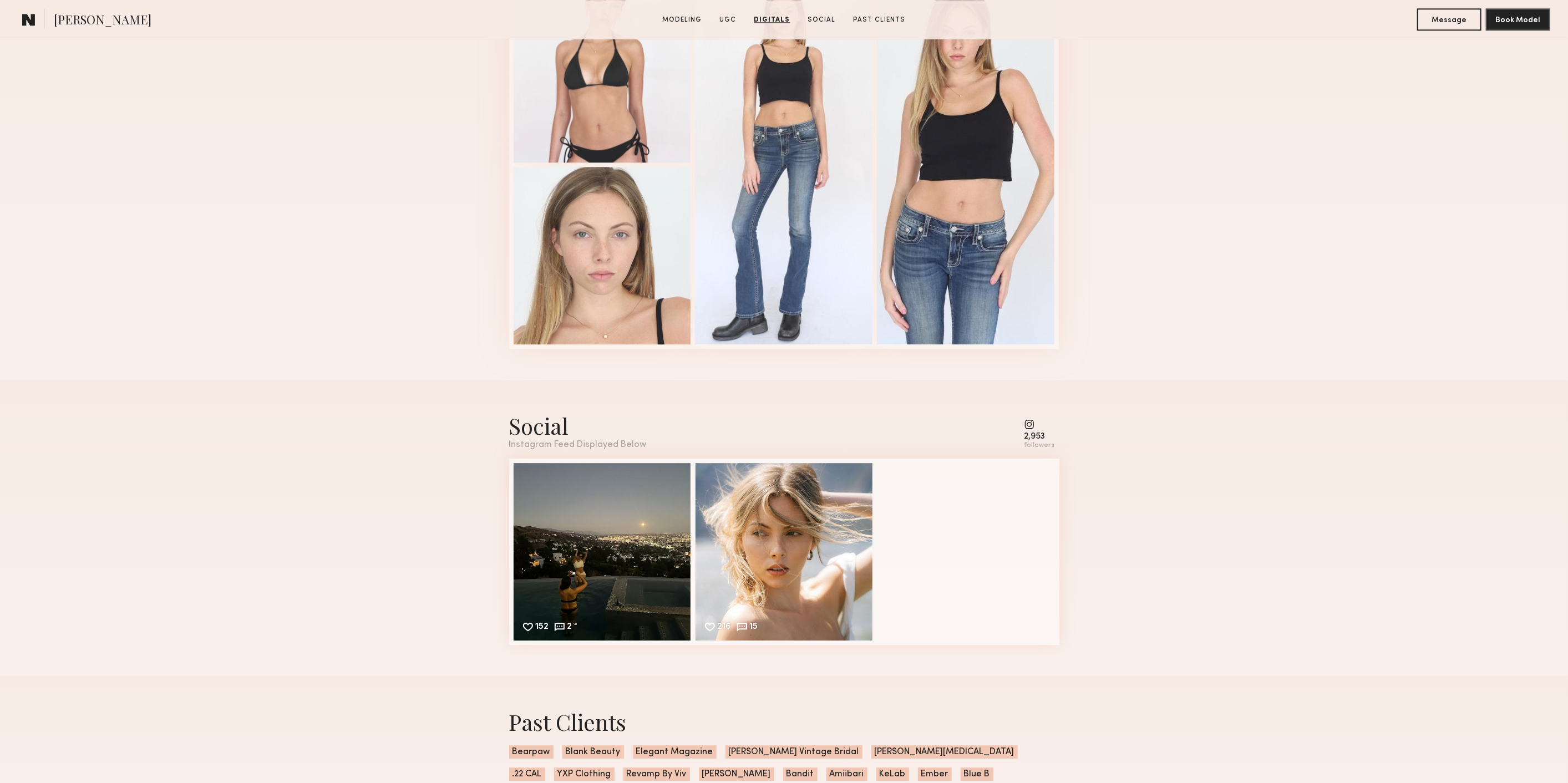
scroll to position [2526, 0]
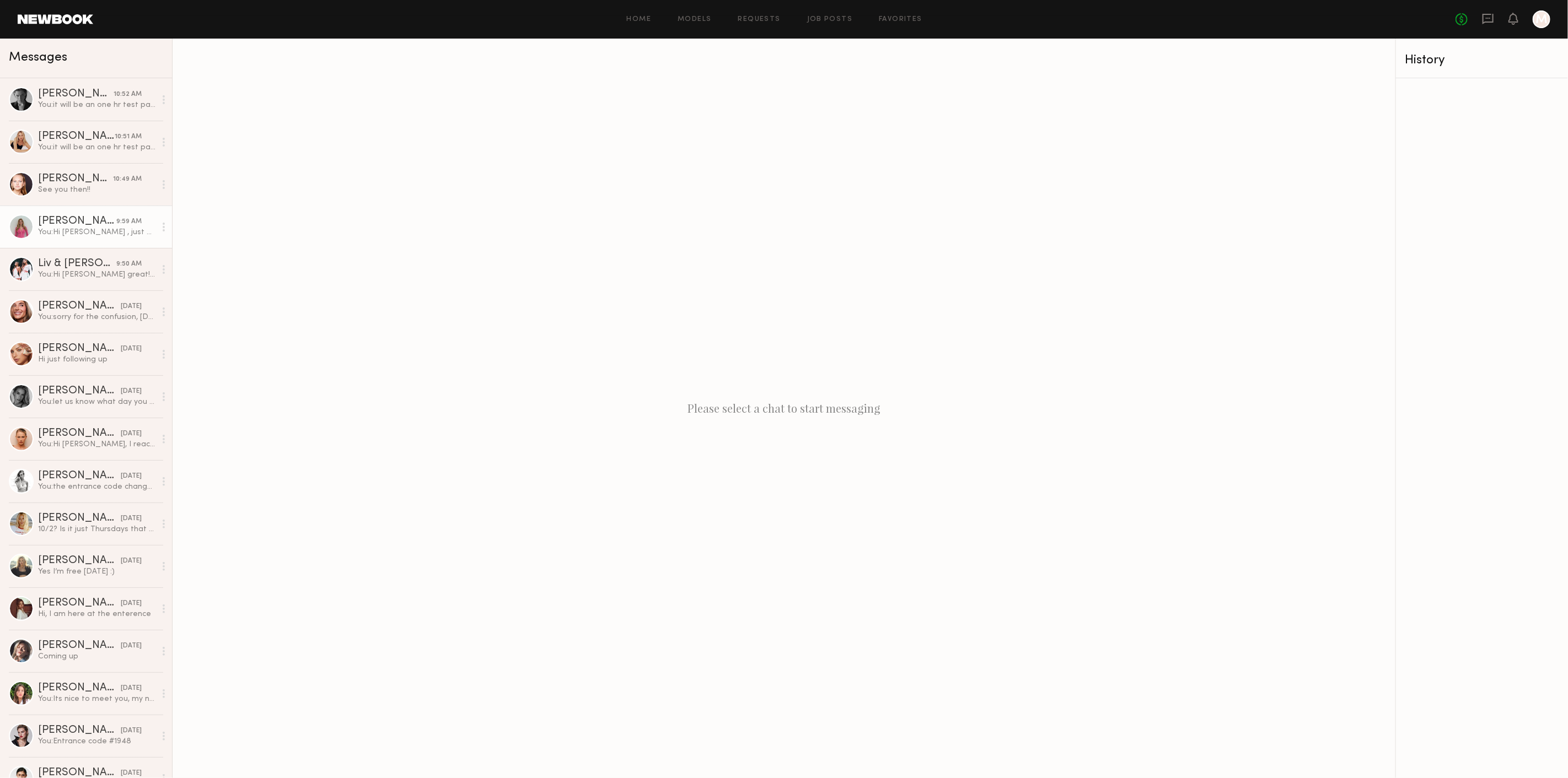
click at [76, 216] on div "[PERSON_NAME]" at bounding box center [77, 222] width 78 height 11
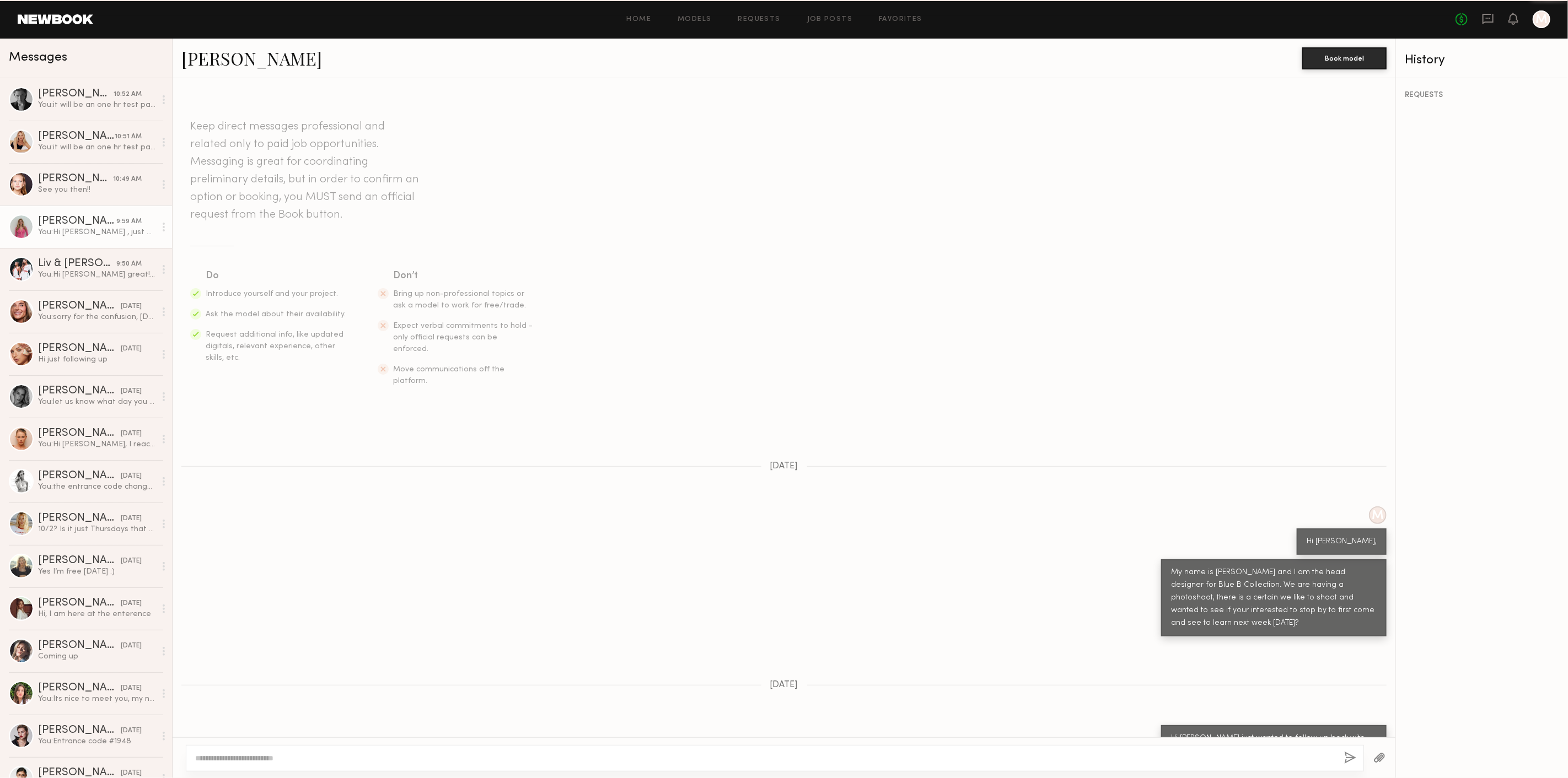
scroll to position [100, 0]
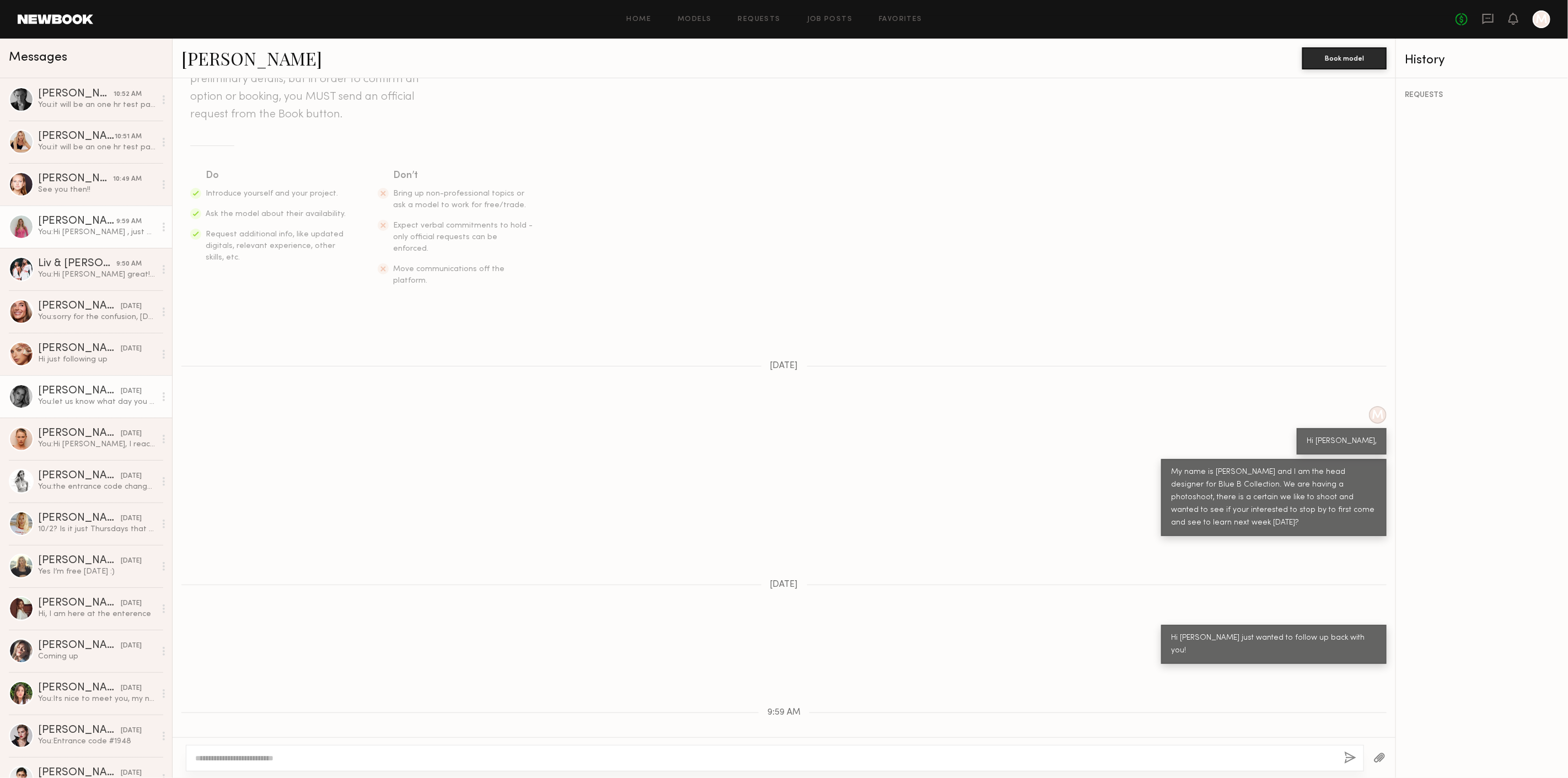
click at [82, 391] on div "Kelton G." at bounding box center [79, 391] width 83 height 11
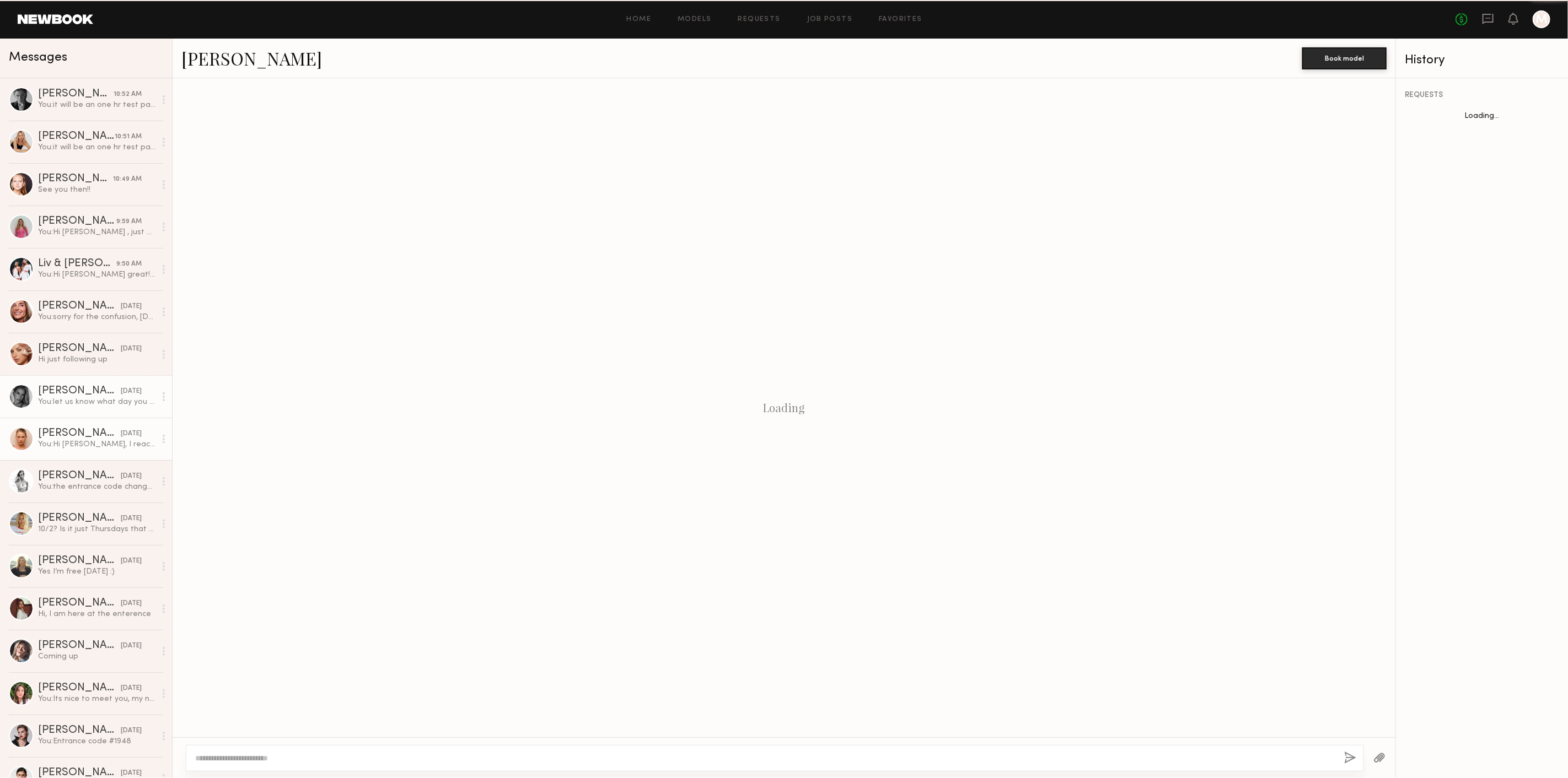
scroll to position [153, 0]
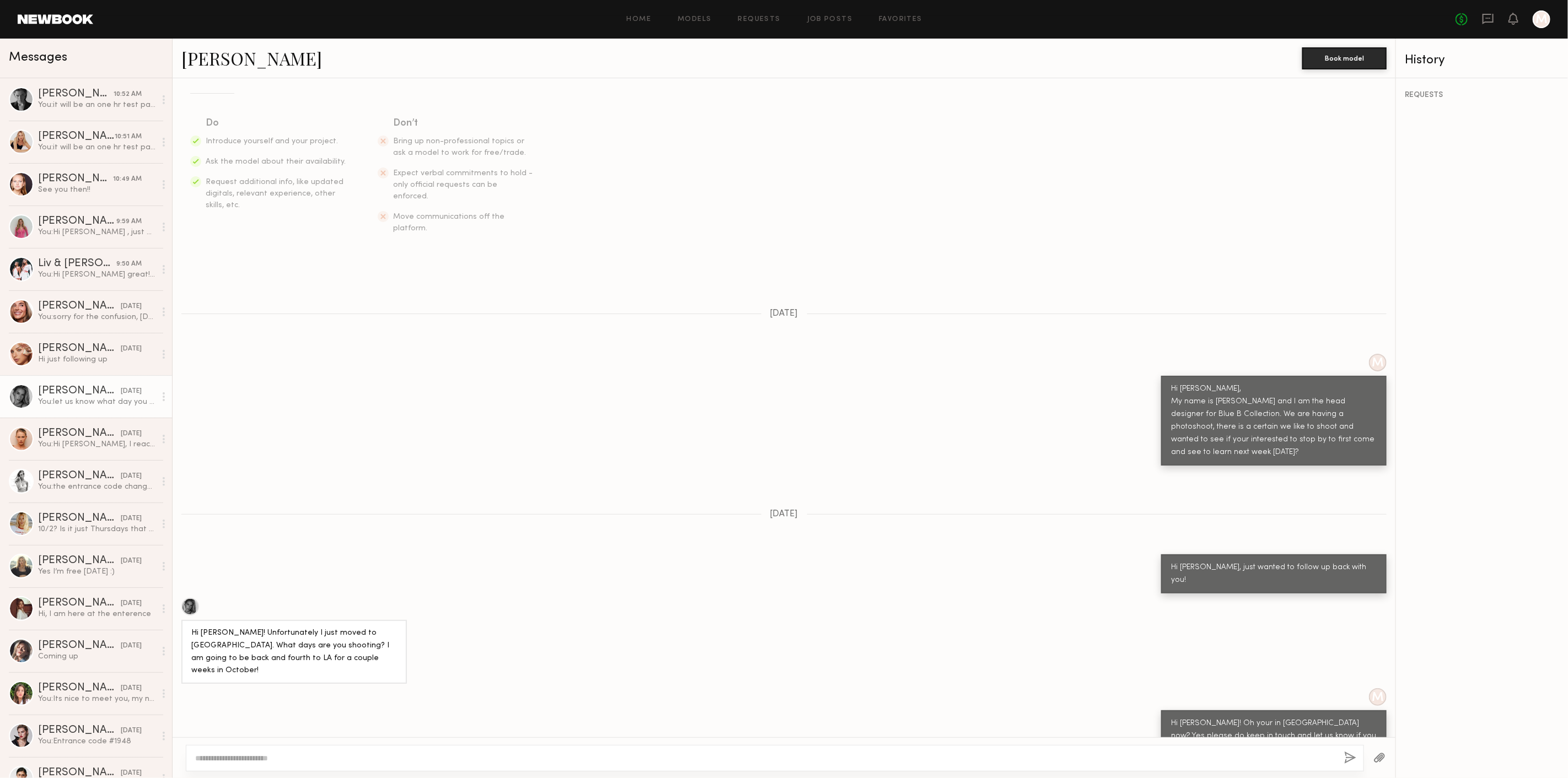
click at [600, 758] on textarea at bounding box center [765, 758] width 1140 height 11
type textarea "**********"
click at [1351, 759] on button "button" at bounding box center [1351, 758] width 12 height 14
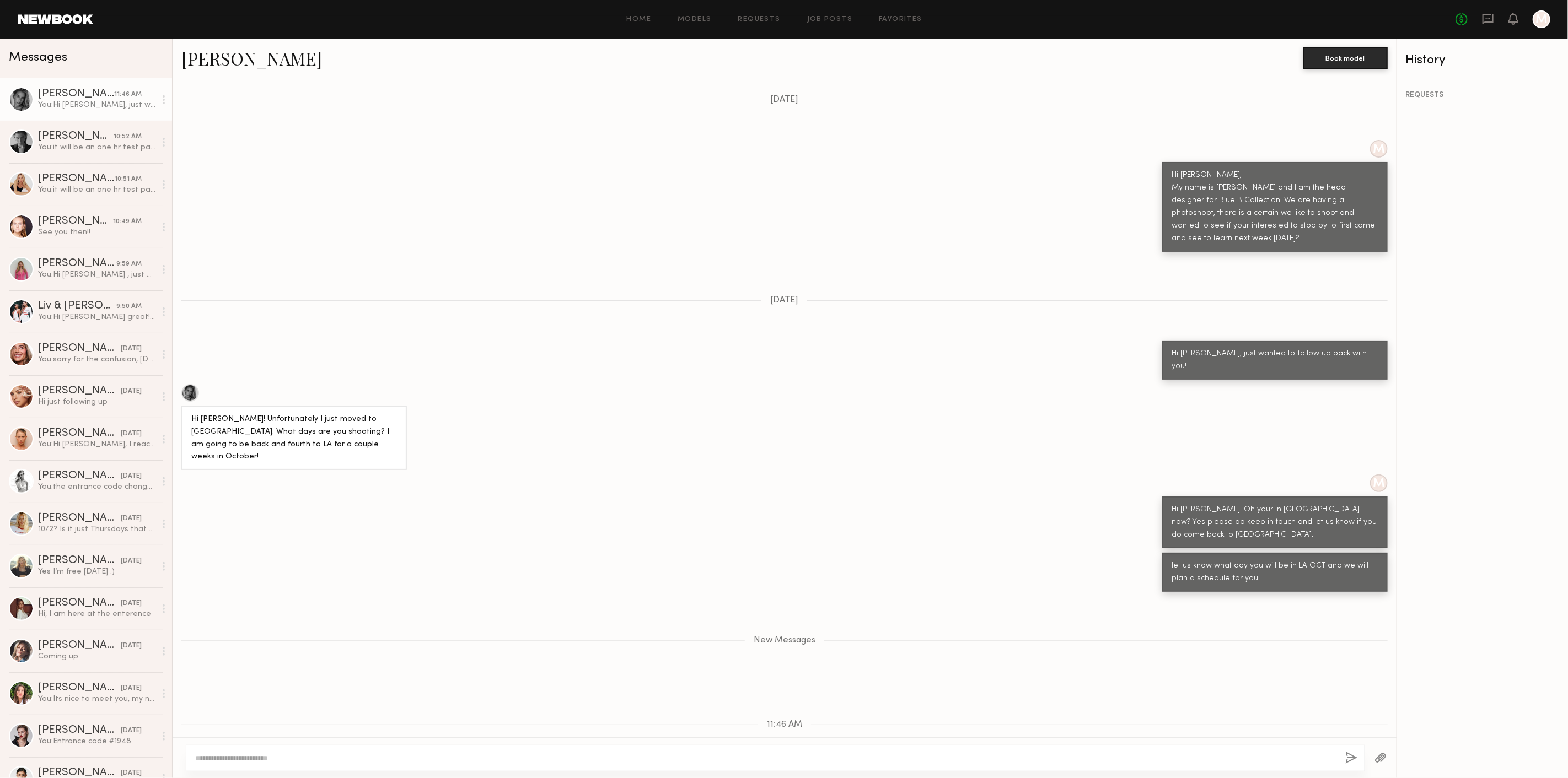
click at [202, 67] on link "Kelton G." at bounding box center [251, 58] width 141 height 24
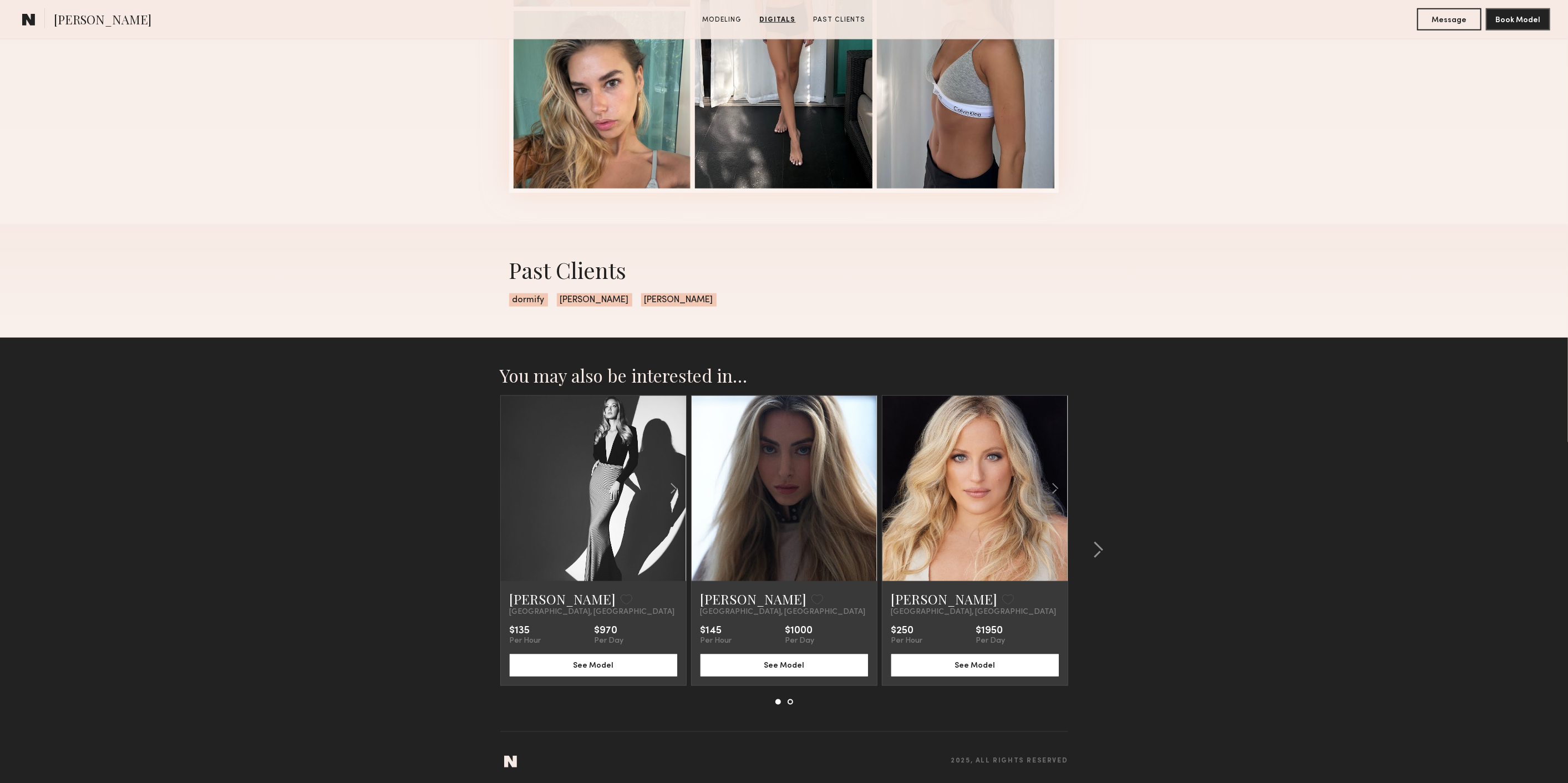
scroll to position [974, 0]
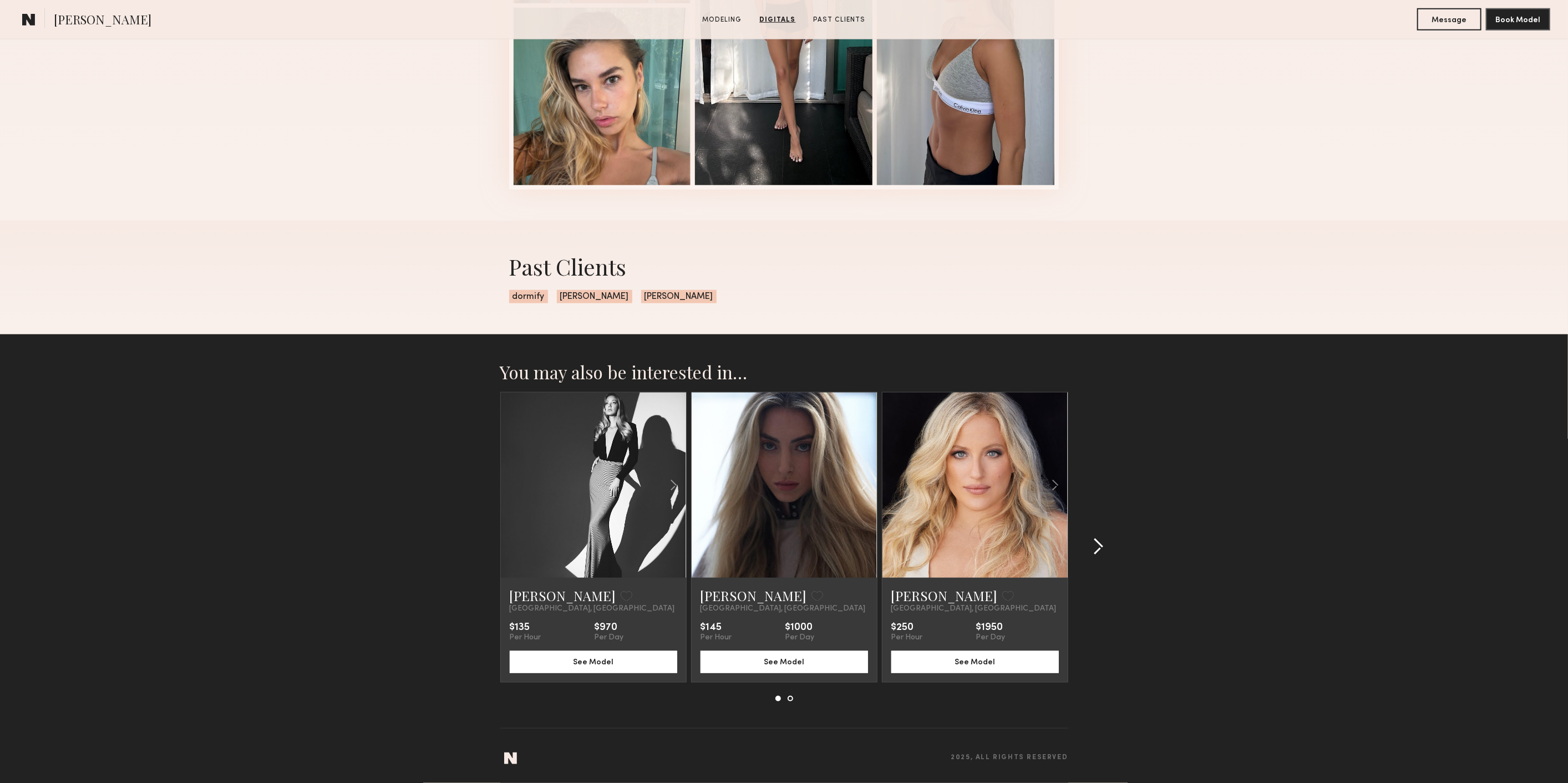
click at [1091, 541] on button at bounding box center [1095, 547] width 17 height 17
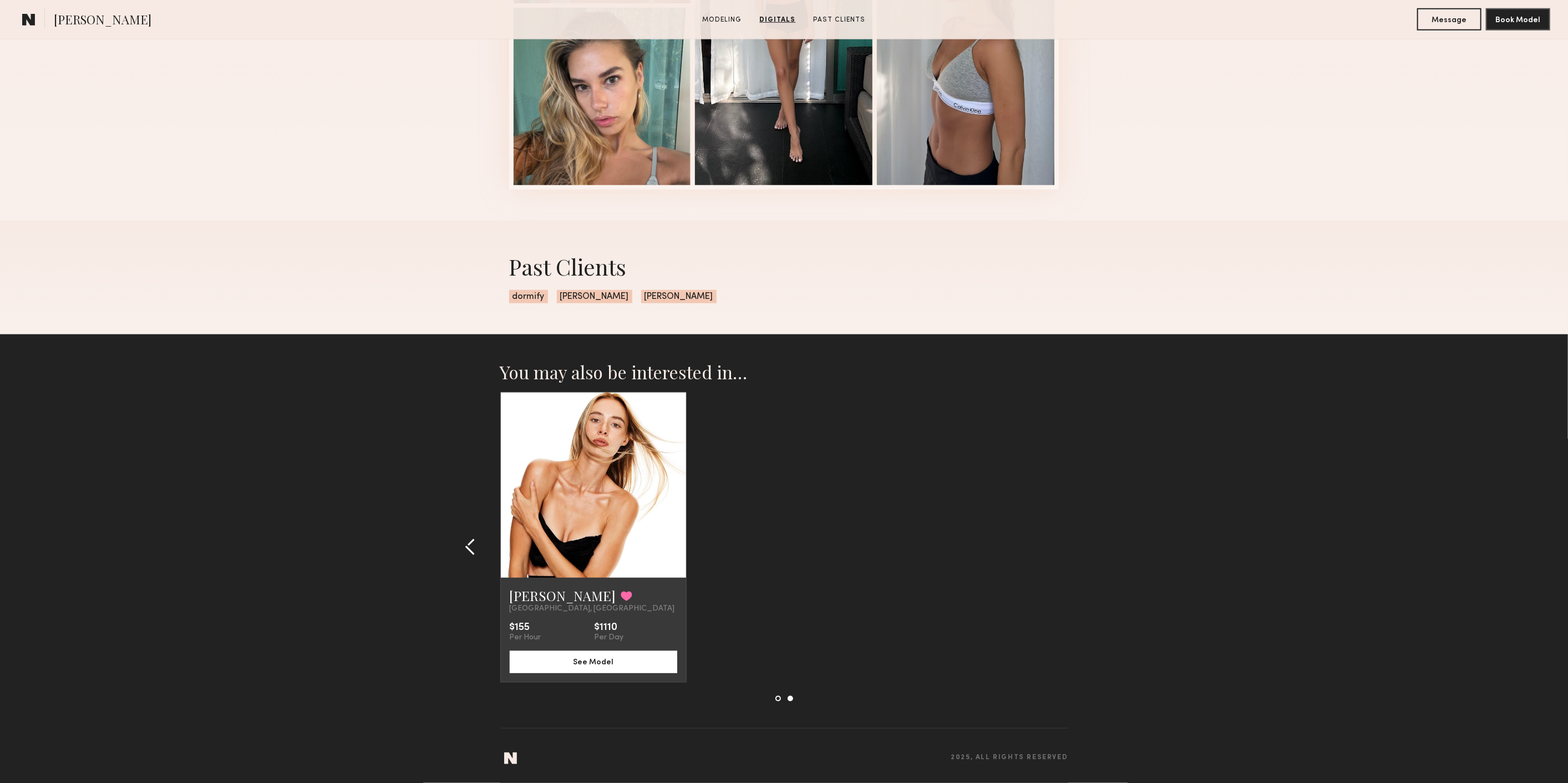
click at [467, 538] on common-icon at bounding box center [470, 547] width 11 height 17
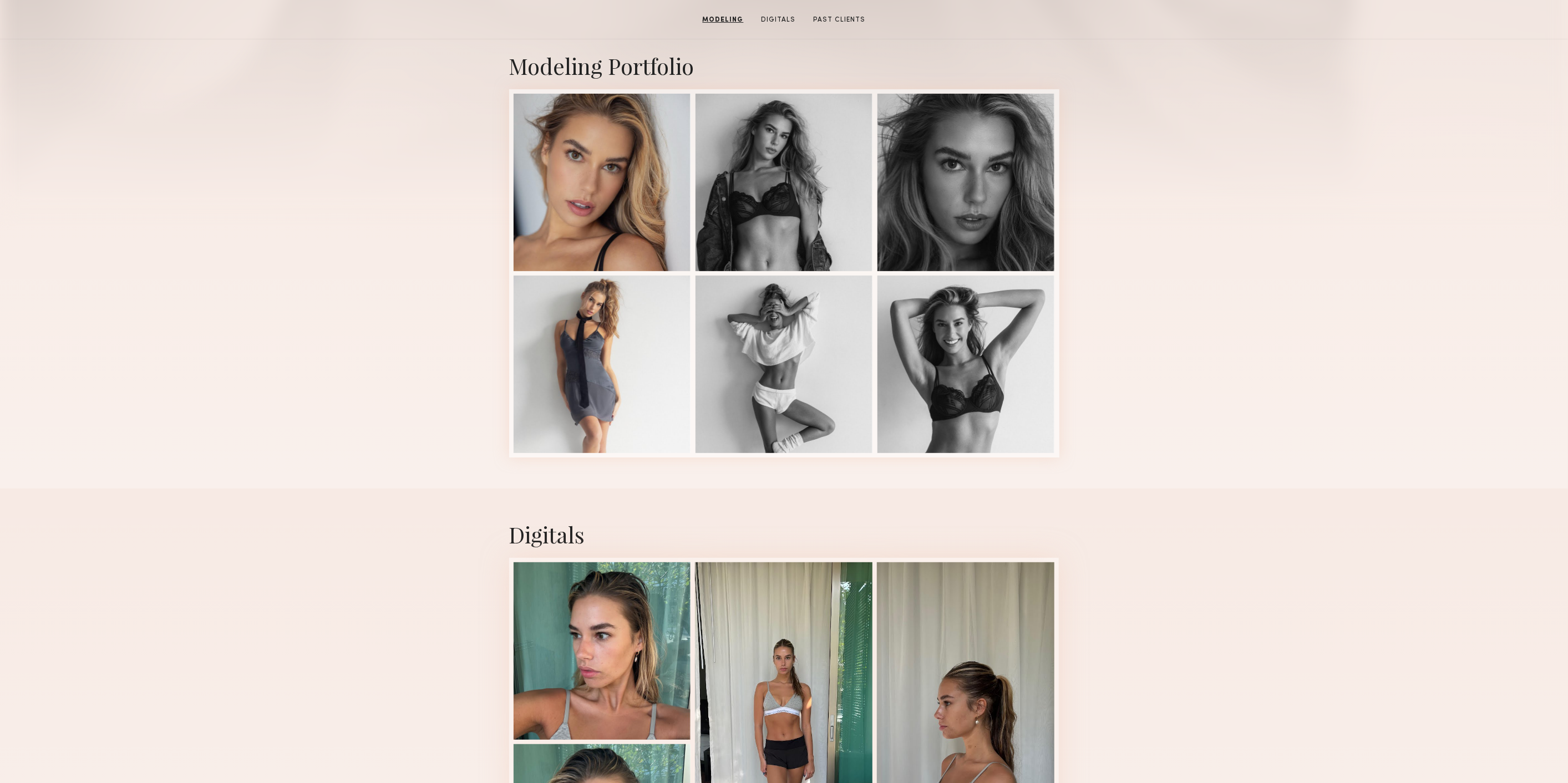
scroll to position [0, 0]
